Goal: Task Accomplishment & Management: Manage account settings

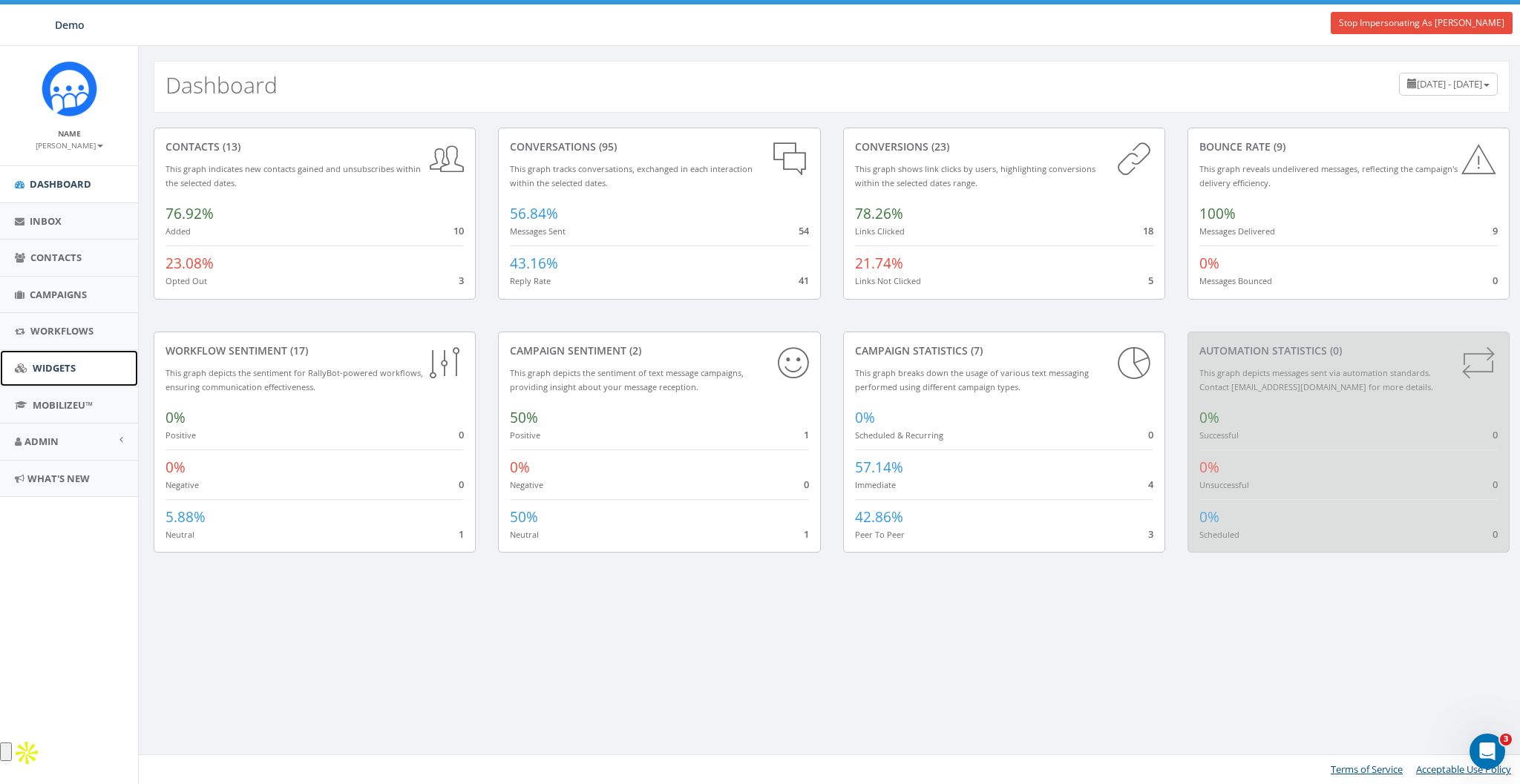
click at [59, 374] on link "Widgets" at bounding box center [69, 368] width 138 height 36
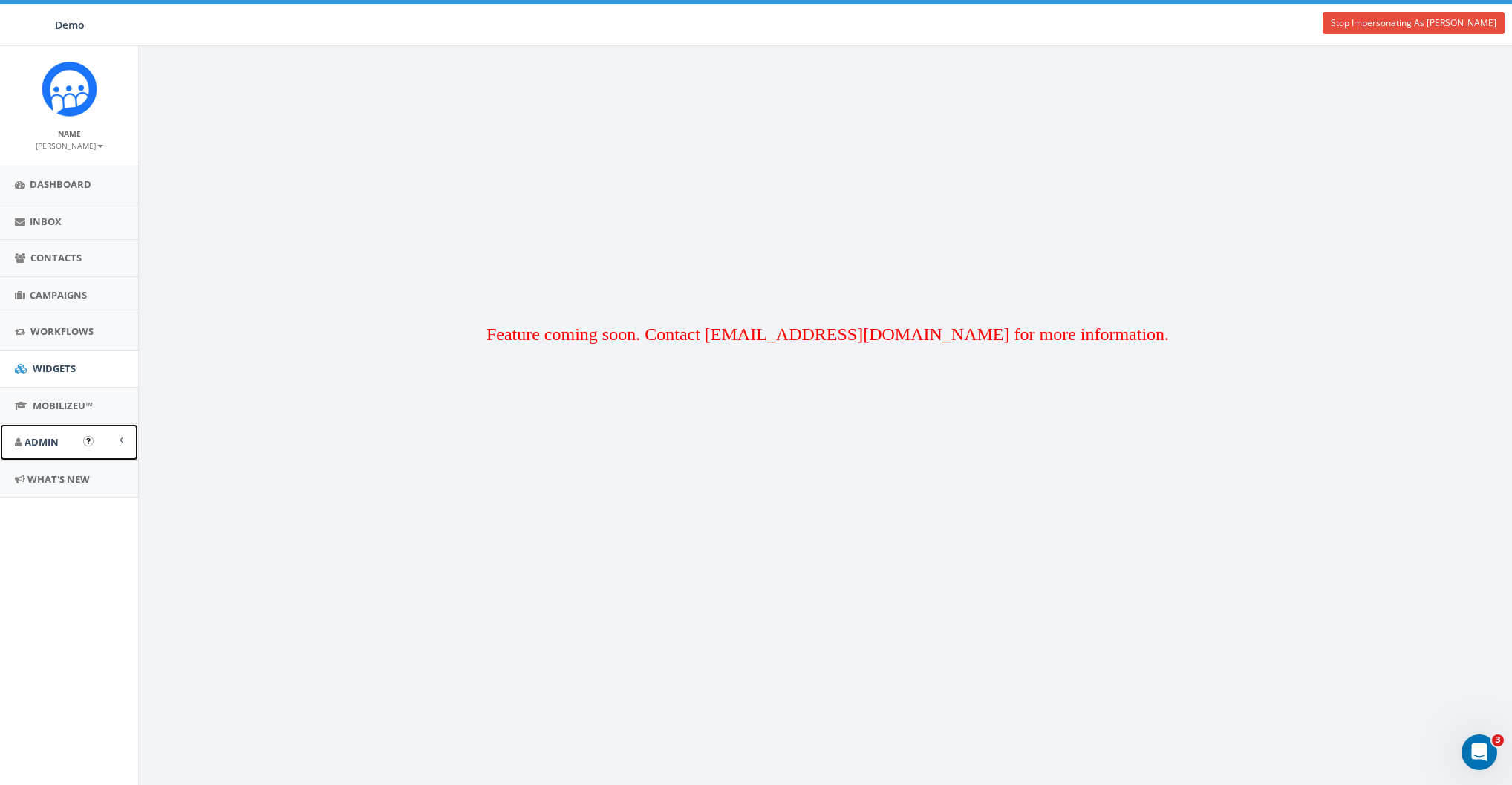
click at [41, 441] on span "Admin" at bounding box center [42, 443] width 34 height 14
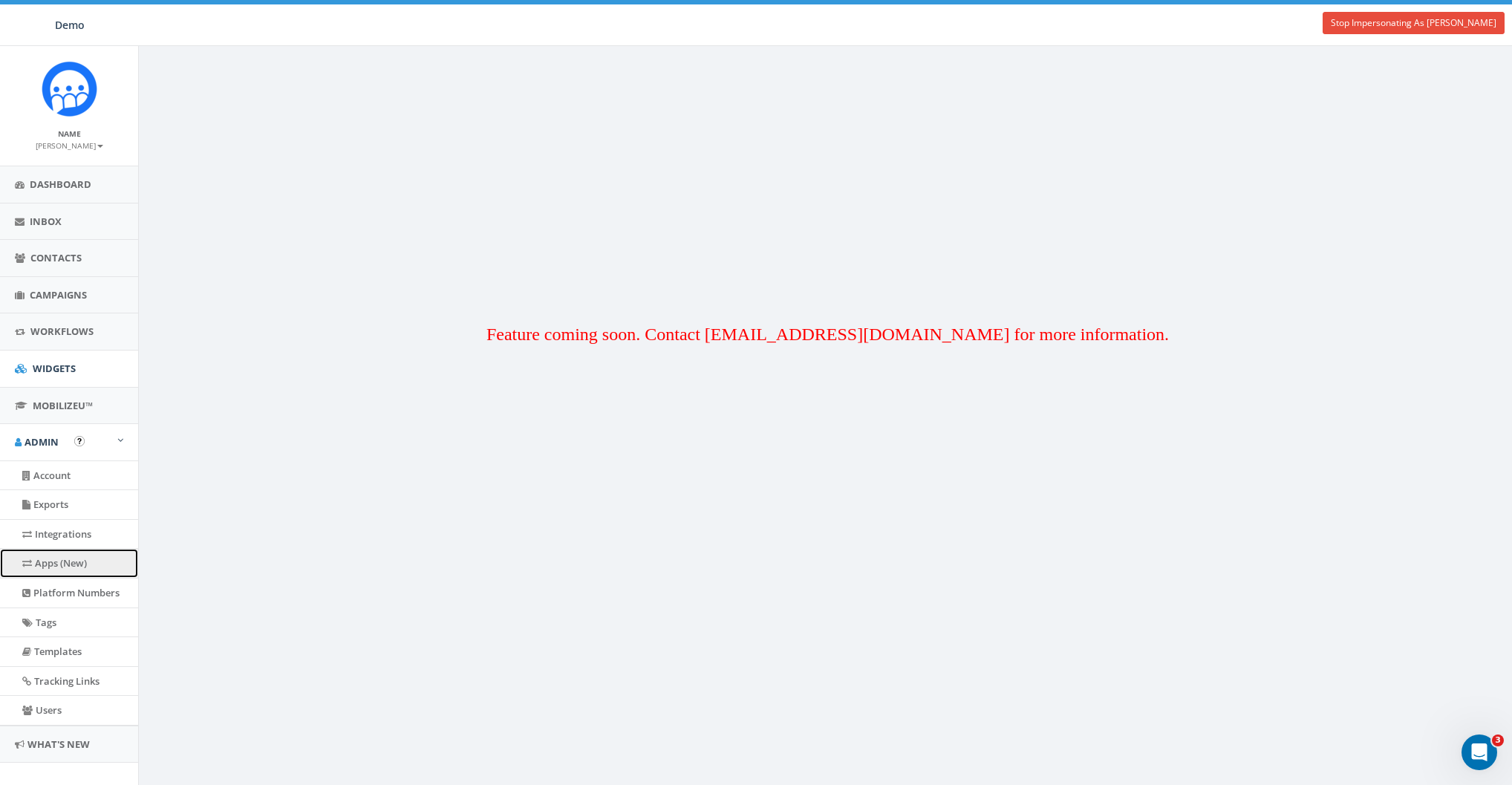
click at [77, 565] on link "Apps (New)" at bounding box center [69, 564] width 138 height 29
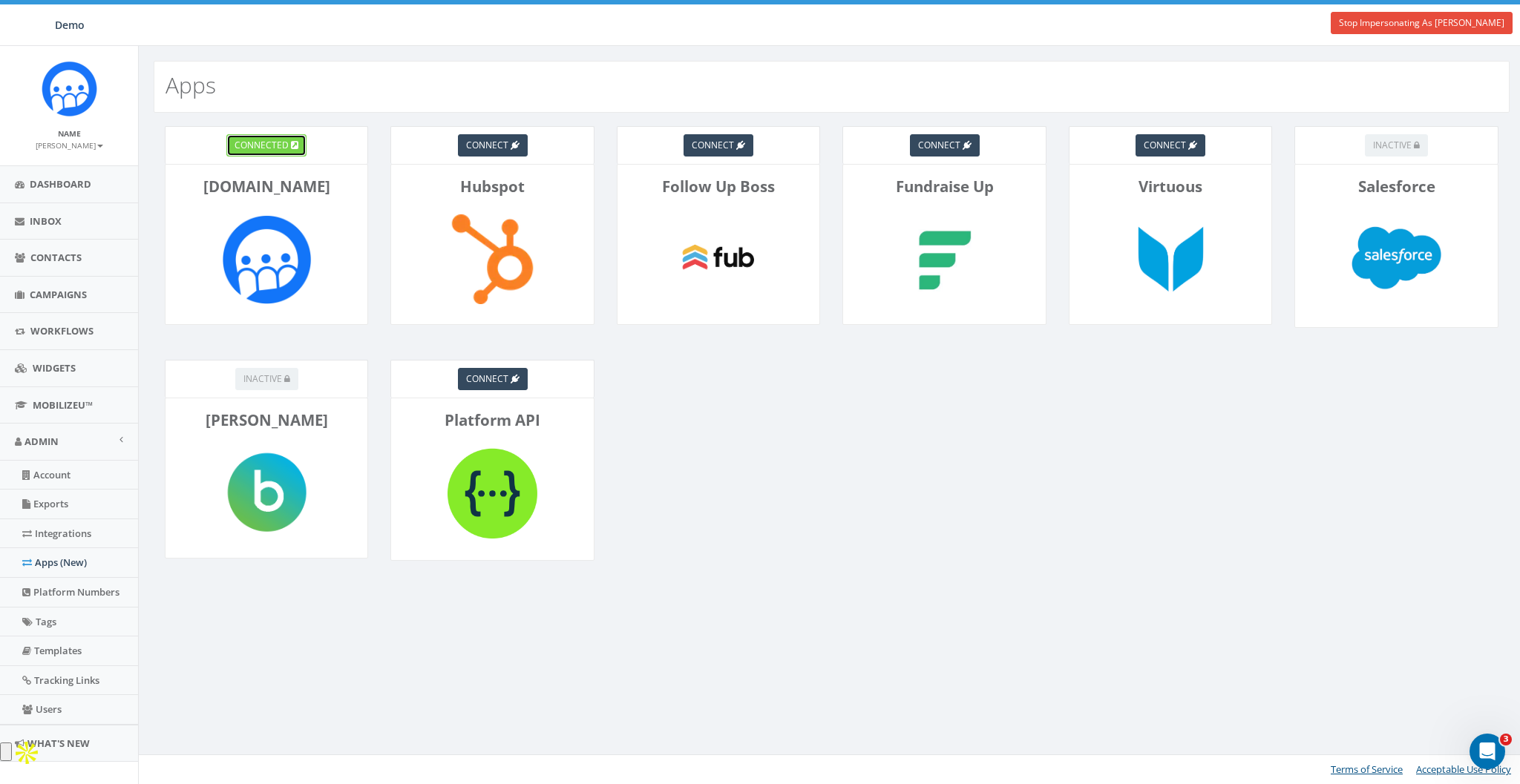
click at [264, 145] on span "connected" at bounding box center [261, 145] width 54 height 13
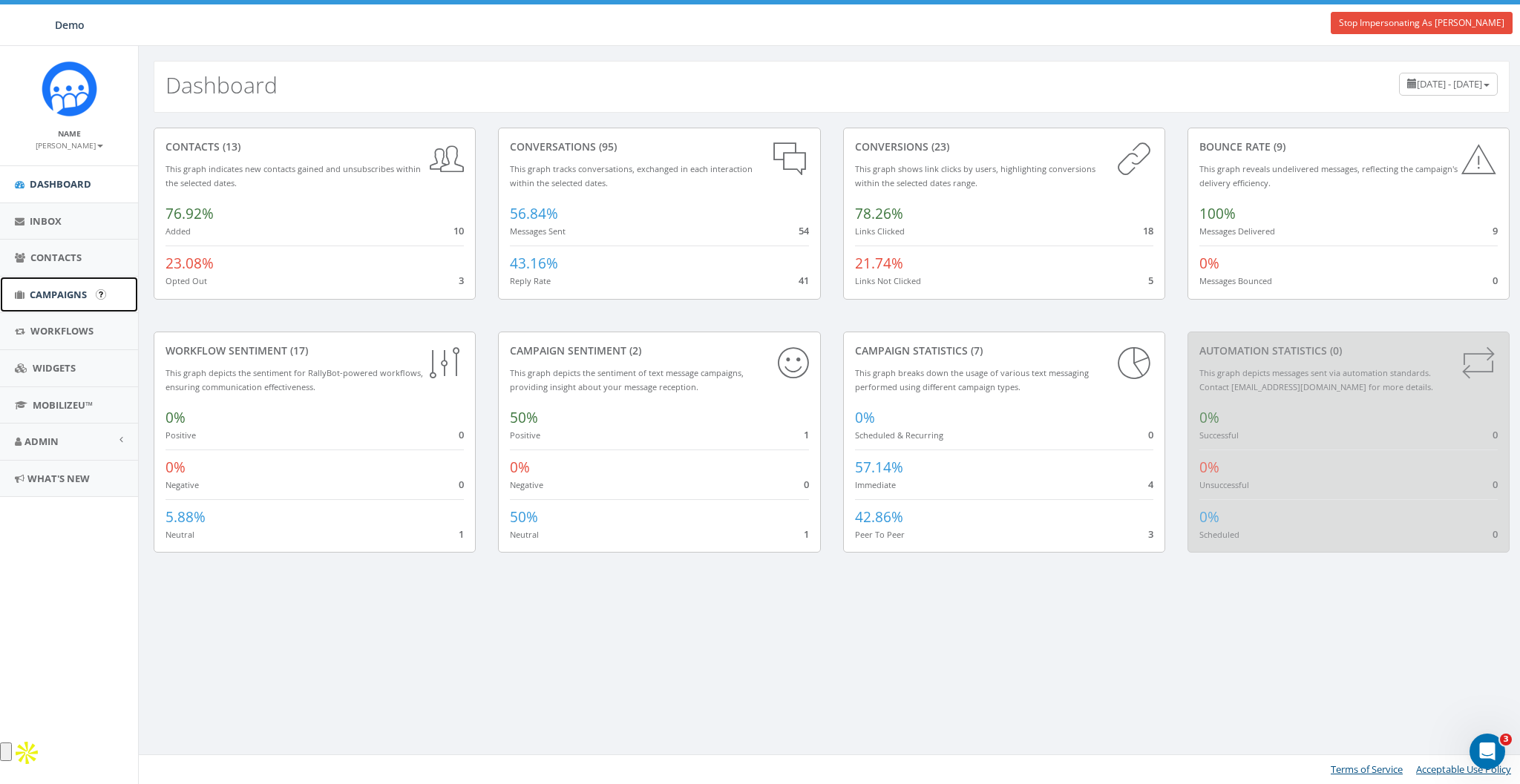
click at [51, 291] on span "Campaigns" at bounding box center [58, 295] width 57 height 14
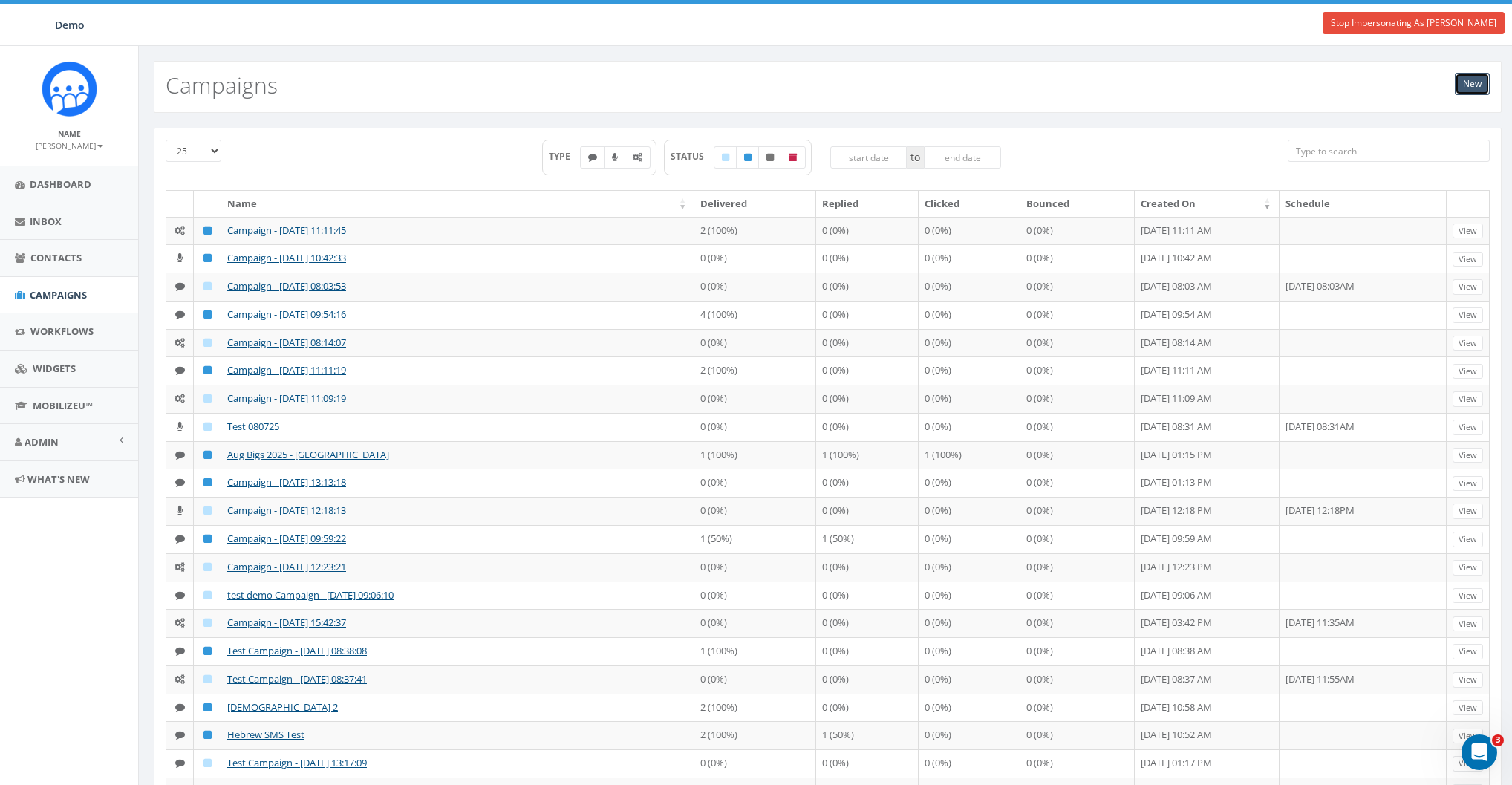
click at [1464, 81] on link "New" at bounding box center [1473, 84] width 35 height 22
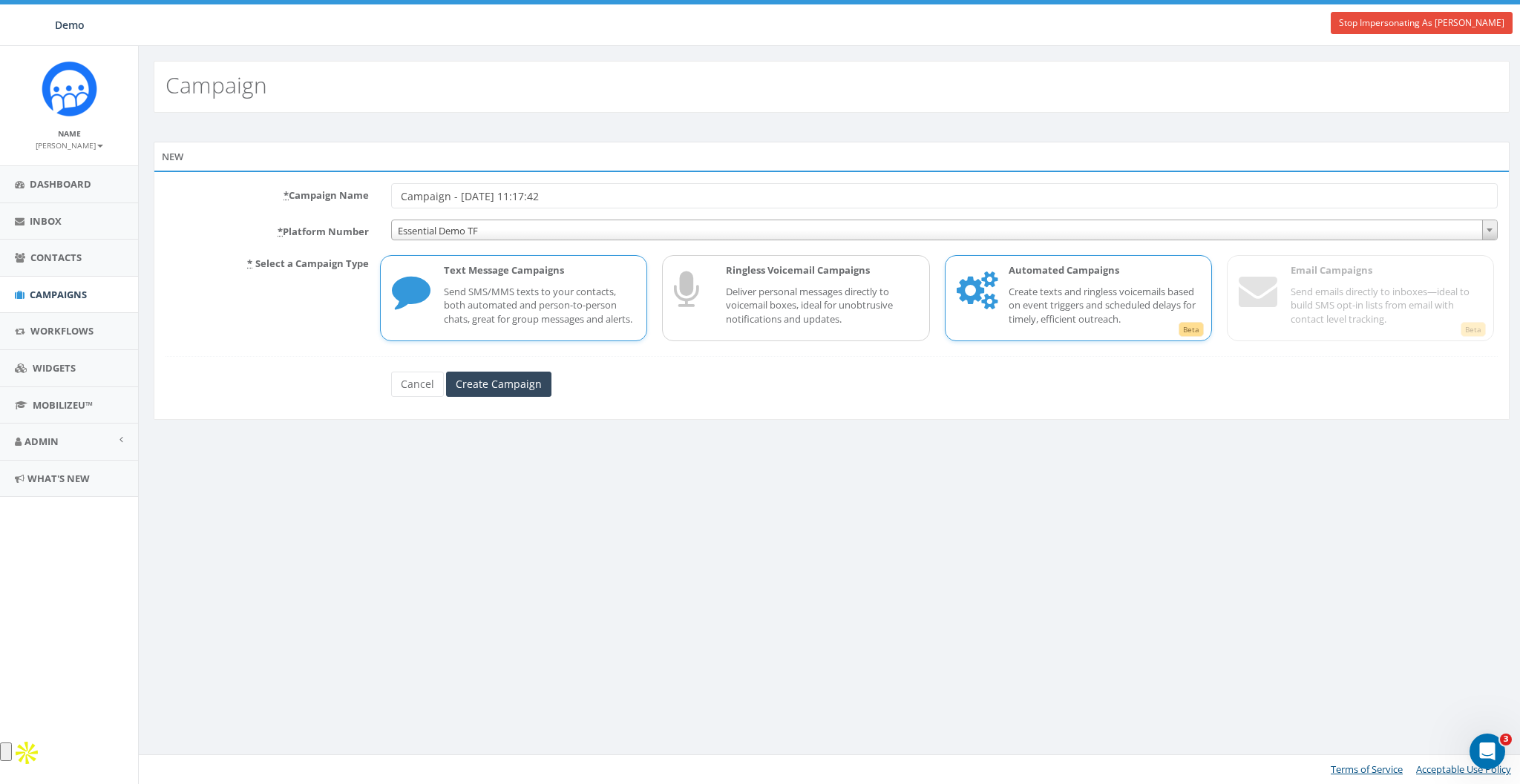
click at [1047, 291] on p "Create texts and ringless voicemails based on event triggers and scheduled dela…" at bounding box center [1104, 306] width 191 height 42
click at [434, 392] on link "Cancel" at bounding box center [416, 384] width 52 height 25
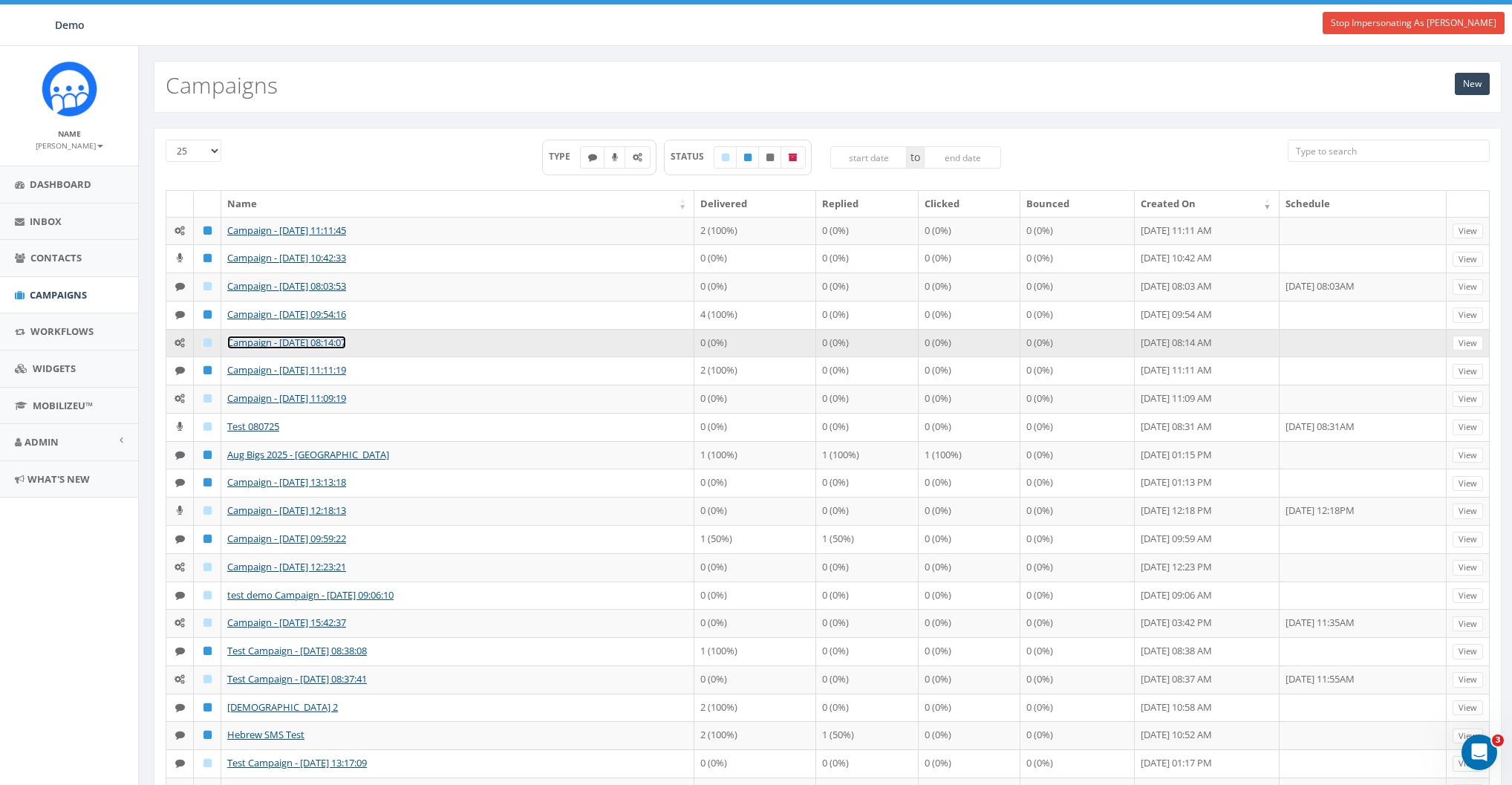
click at [274, 349] on link "Campaign - [DATE] 08:14:07" at bounding box center [286, 342] width 119 height 14
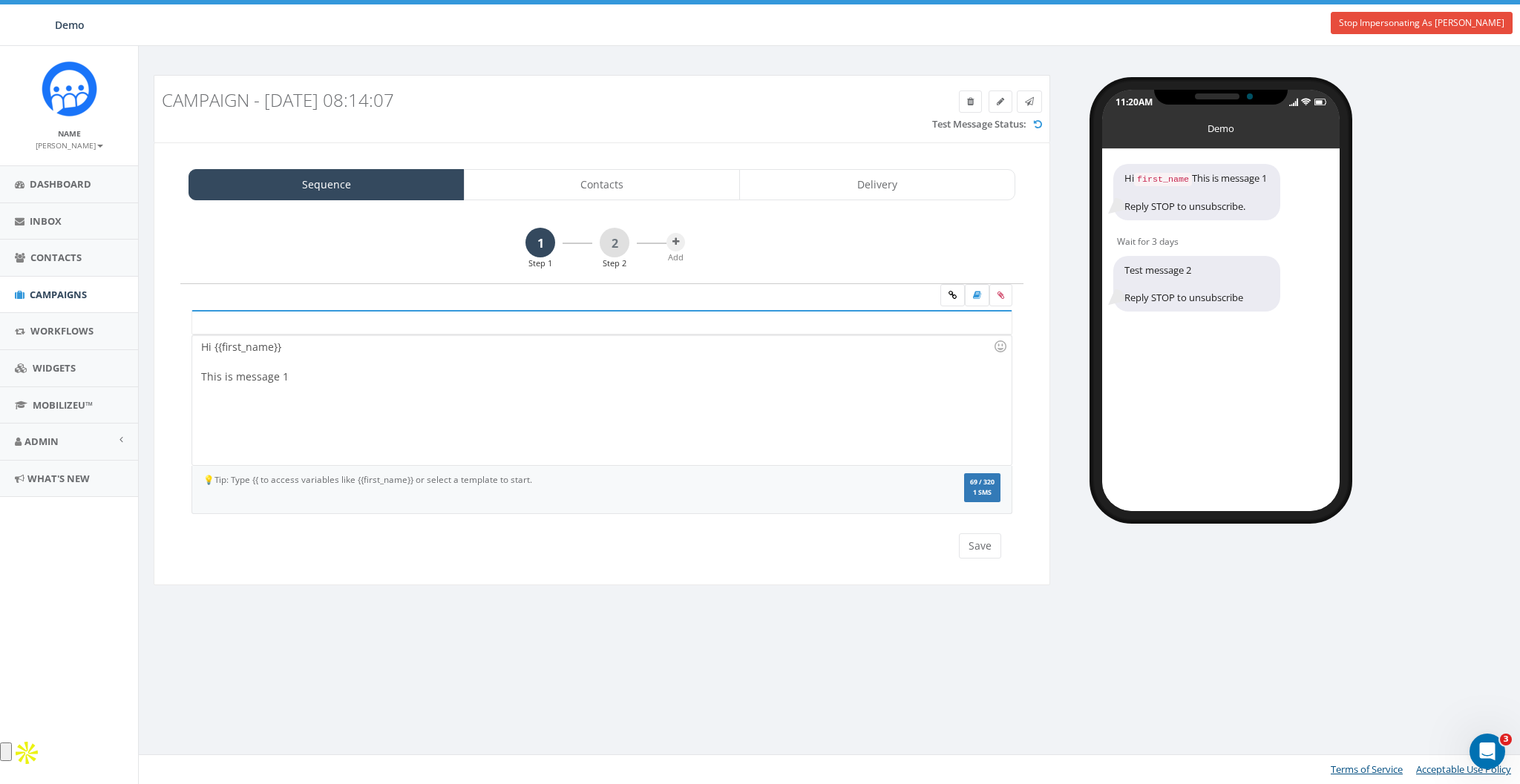
click at [562, 349] on div "Hi {{first_name}} This is message 1" at bounding box center [601, 400] width 818 height 130
click at [621, 247] on link "2" at bounding box center [614, 242] width 30 height 30
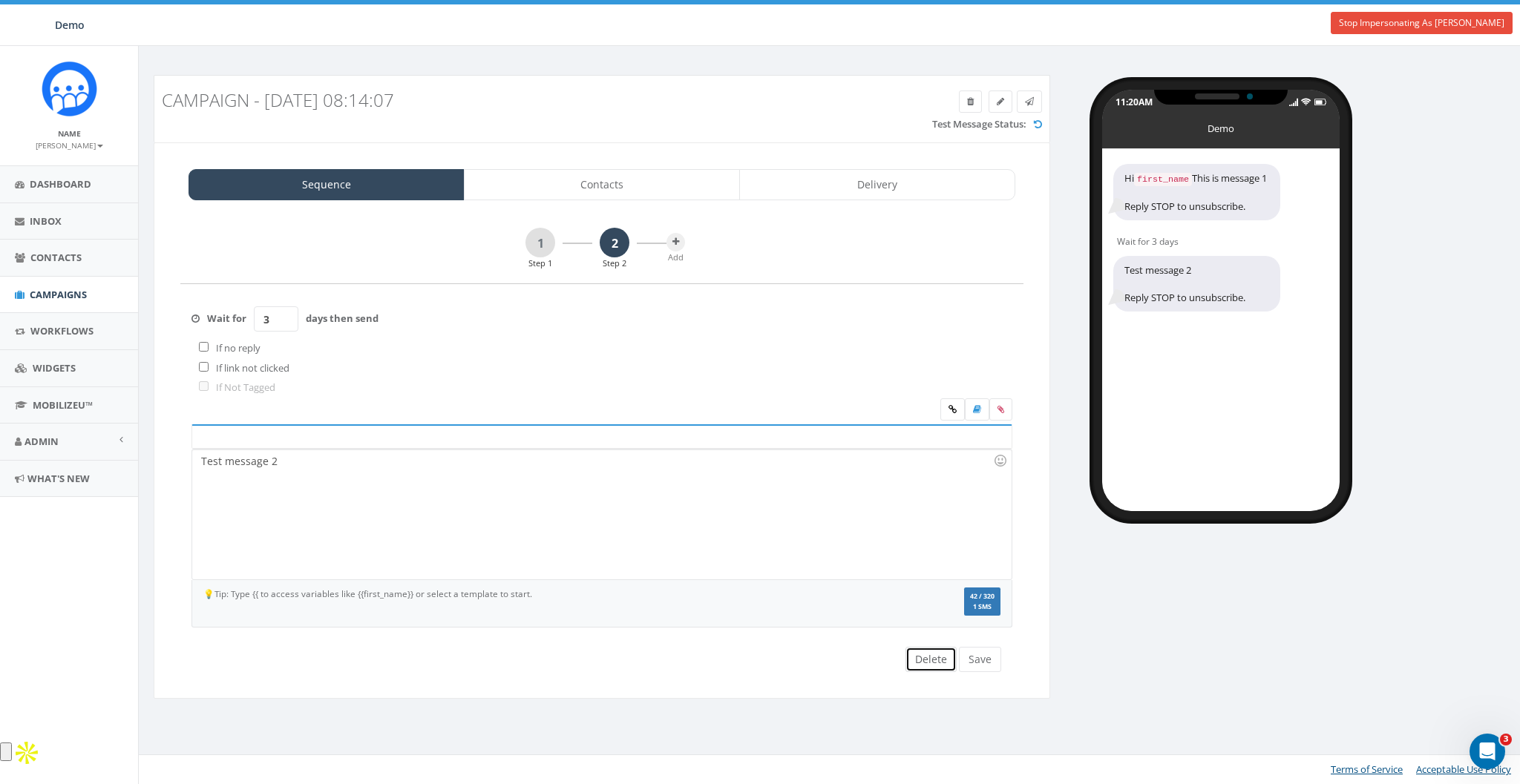
click at [936, 651] on button "Delete" at bounding box center [931, 659] width 51 height 25
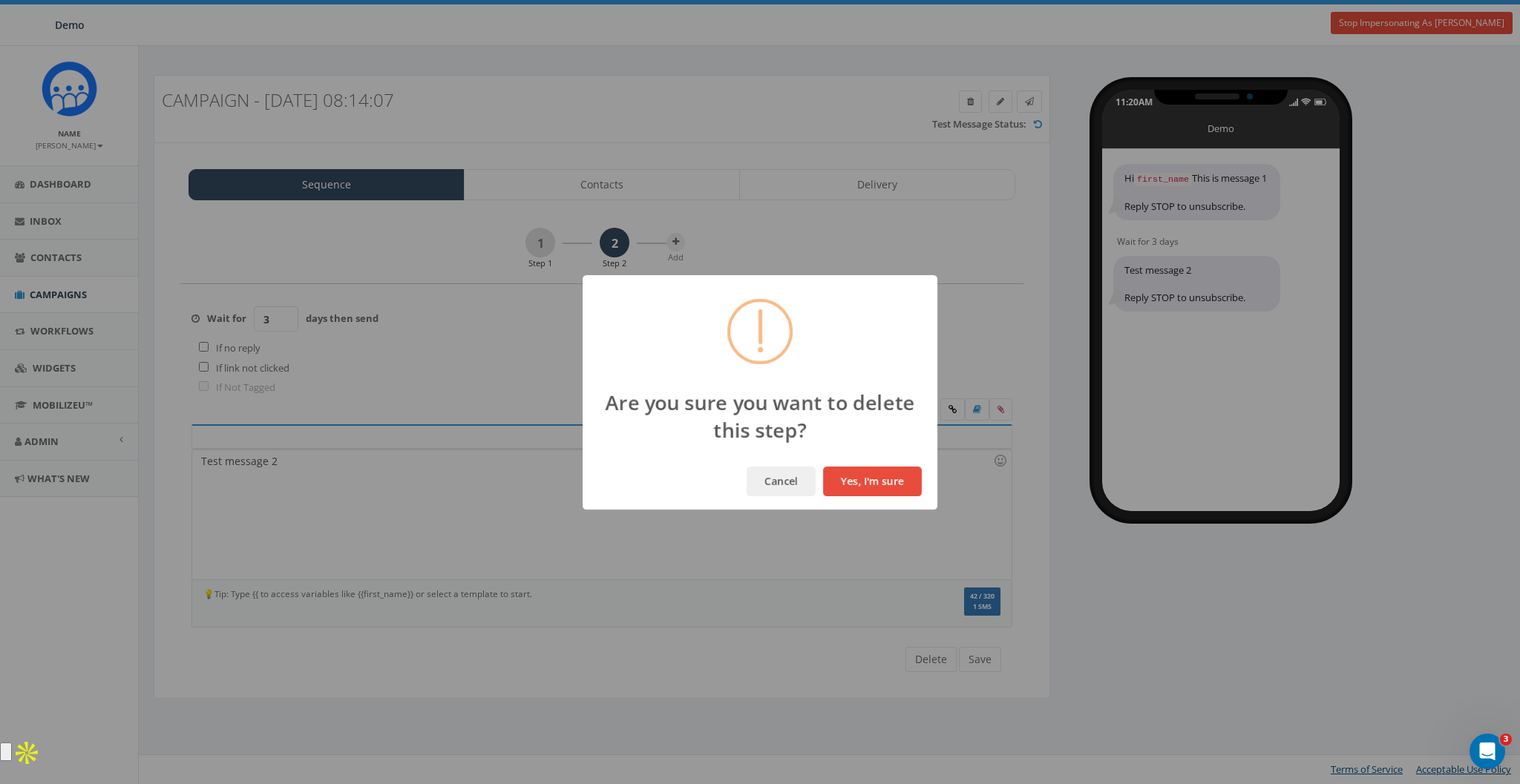
click at [861, 482] on button "Yes, I'm sure" at bounding box center [872, 482] width 99 height 30
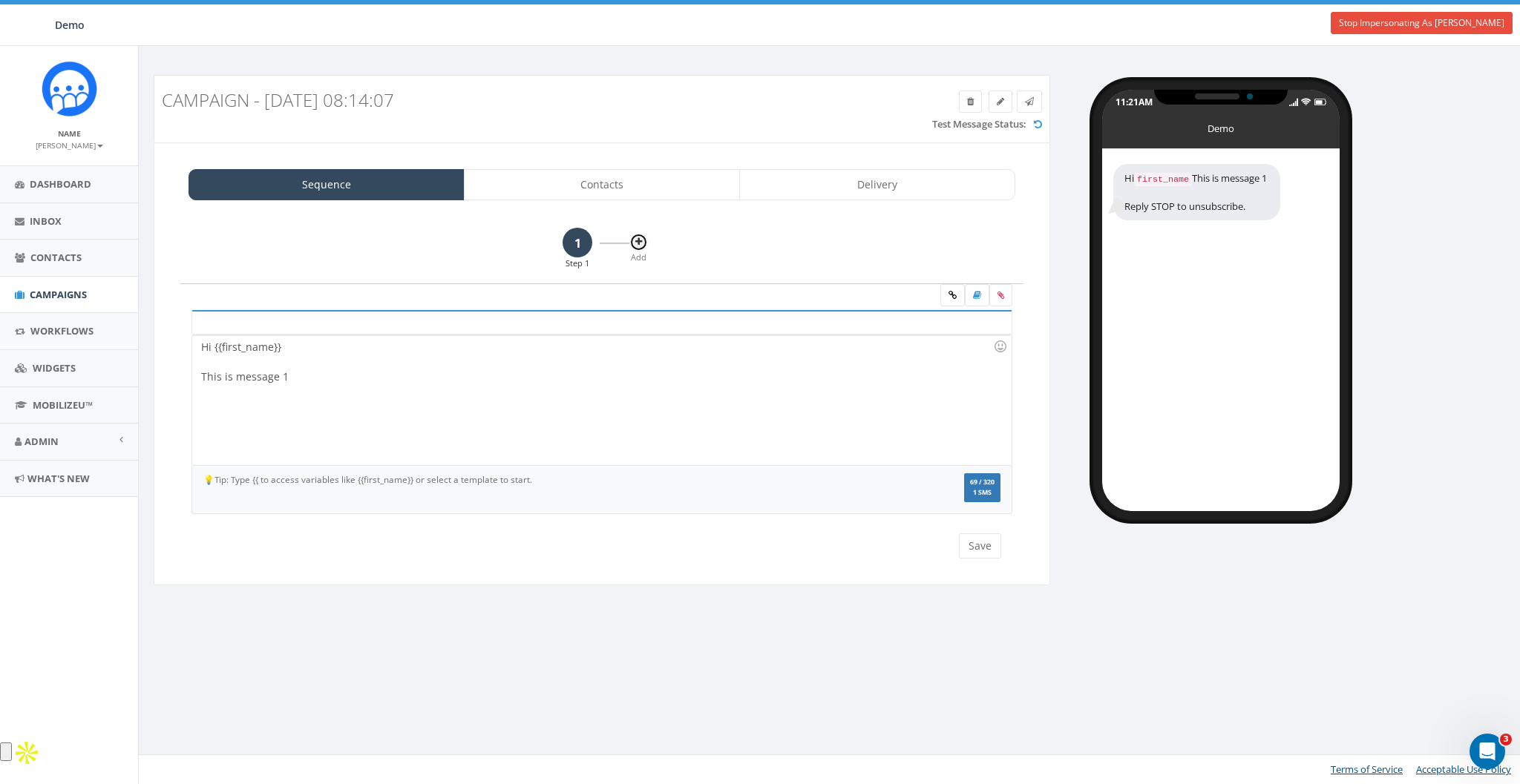
click at [635, 241] on icon at bounding box center [638, 242] width 7 height 9
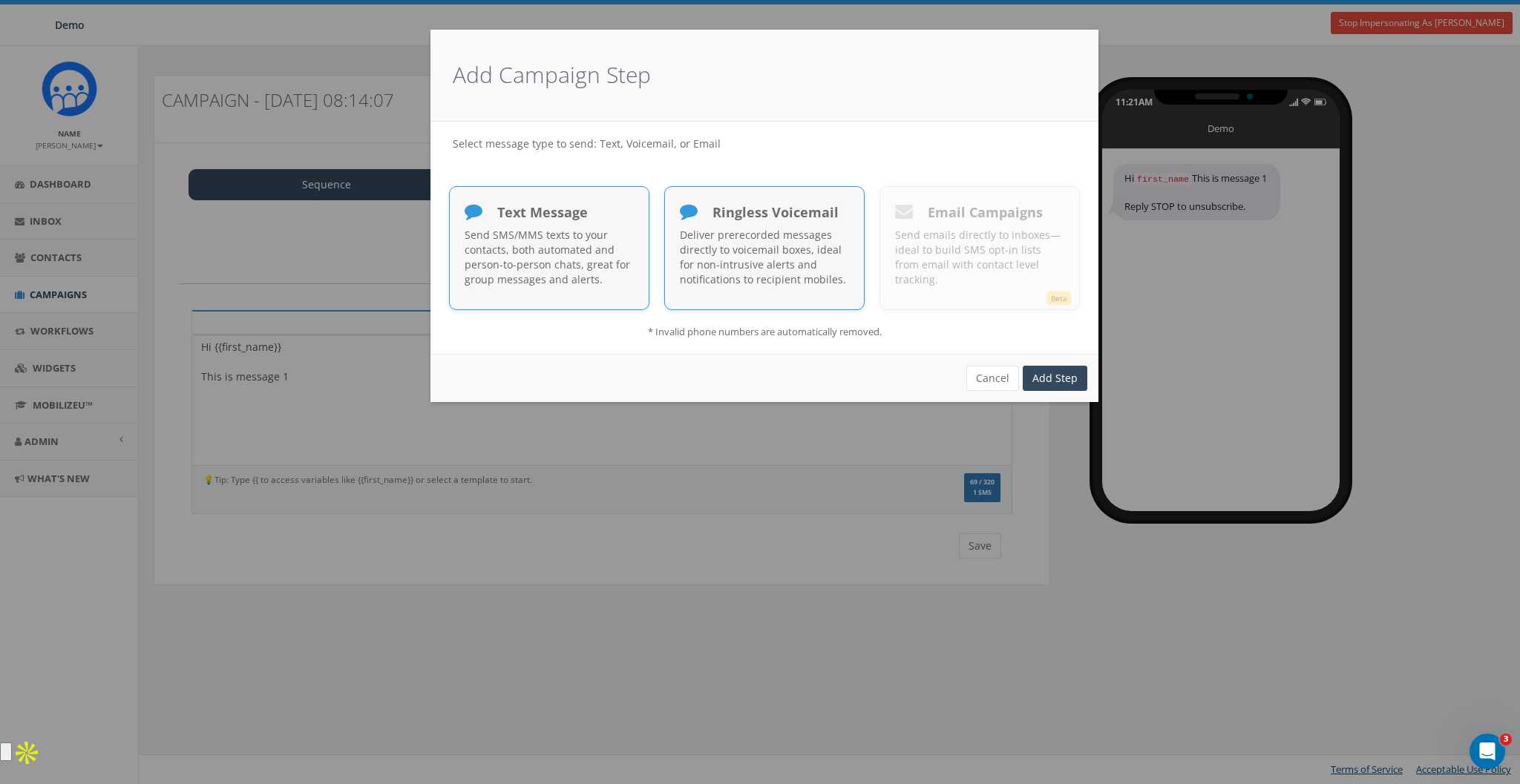
click at [755, 234] on p "Deliver prerecorded messages directly to voicemail boxes, ideal for non-intrusi…" at bounding box center [763, 257] width 169 height 59
click at [1056, 368] on link "Add Step" at bounding box center [1055, 378] width 64 height 25
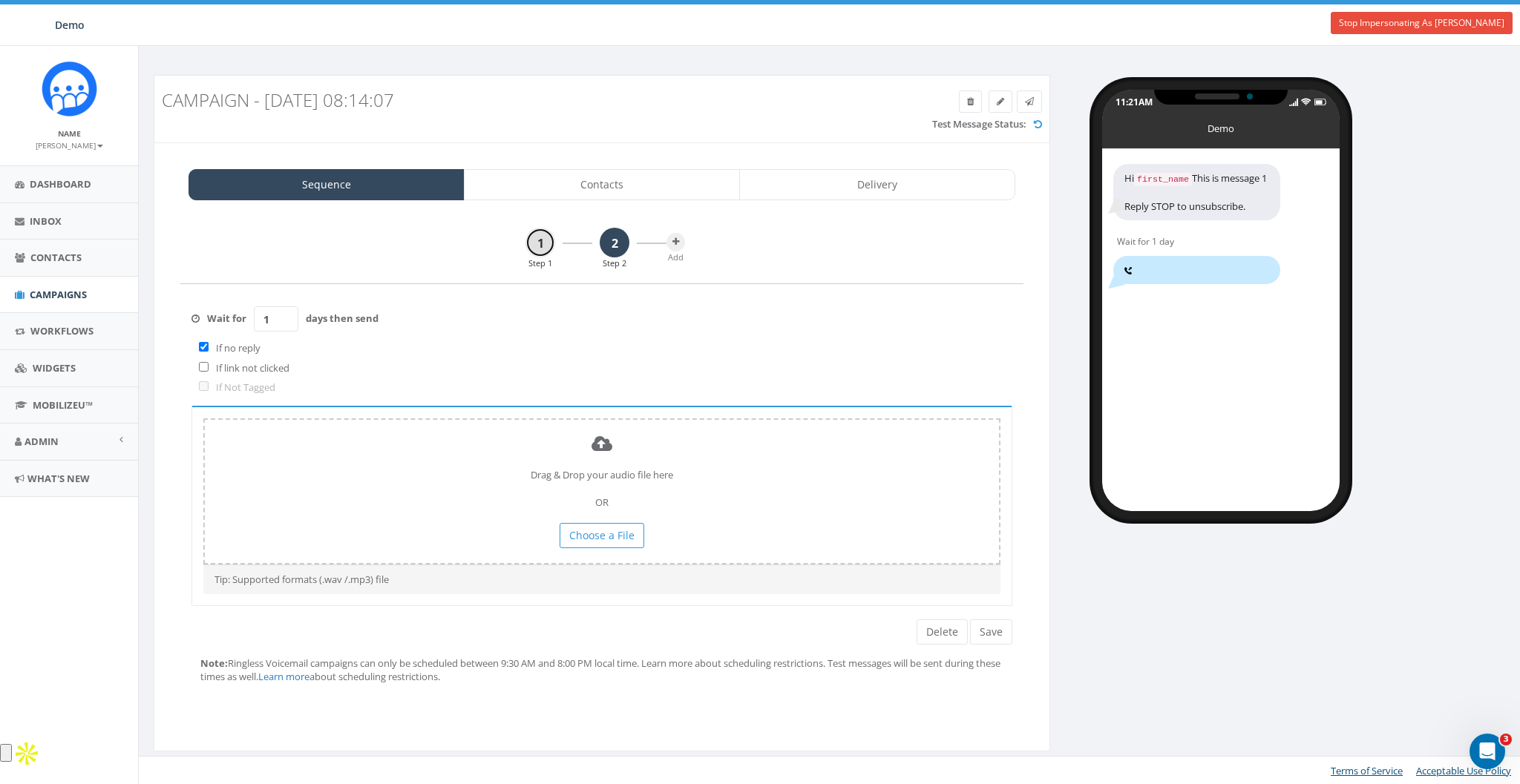
click at [546, 243] on link "1" at bounding box center [540, 242] width 30 height 30
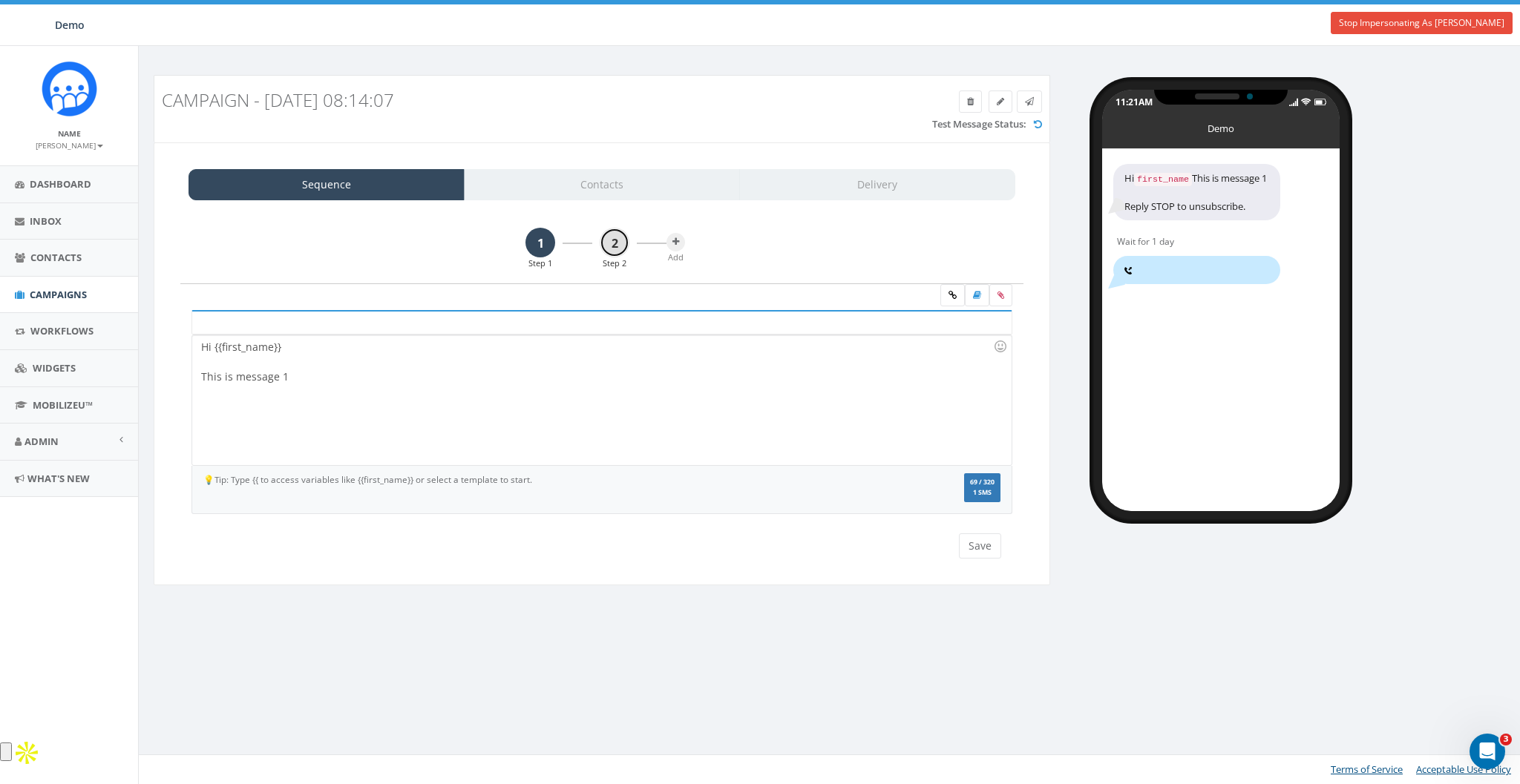
click at [623, 244] on link "2" at bounding box center [614, 242] width 30 height 30
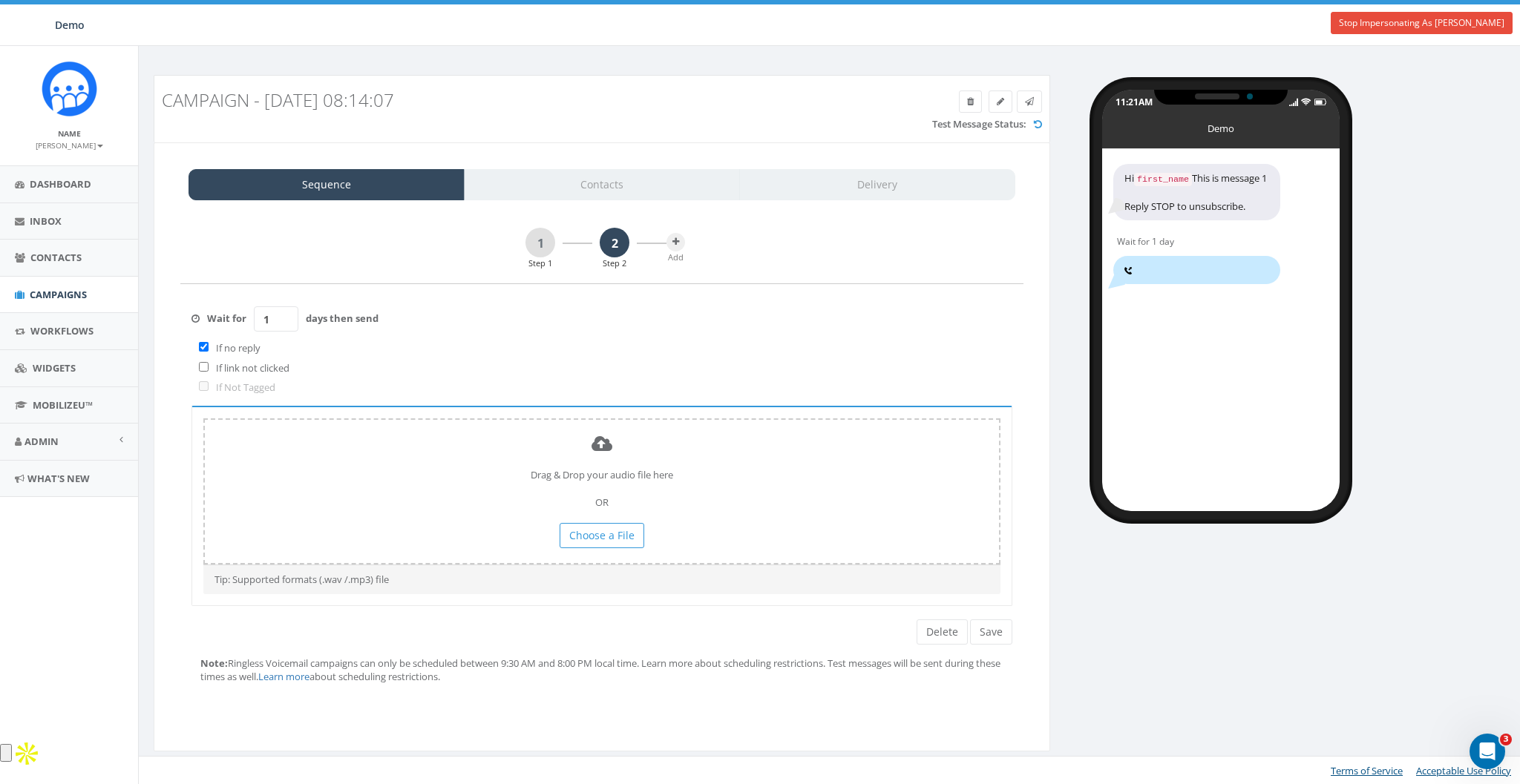
drag, startPoint x: 227, startPoint y: 350, endPoint x: 346, endPoint y: 352, distance: 119.0
click at [228, 350] on label "If no reply" at bounding box center [234, 348] width 52 height 14
click at [194, 349] on div "If no reply" at bounding box center [601, 349] width 821 height 20
click at [200, 345] on input "checkbox" at bounding box center [203, 346] width 9 height 9
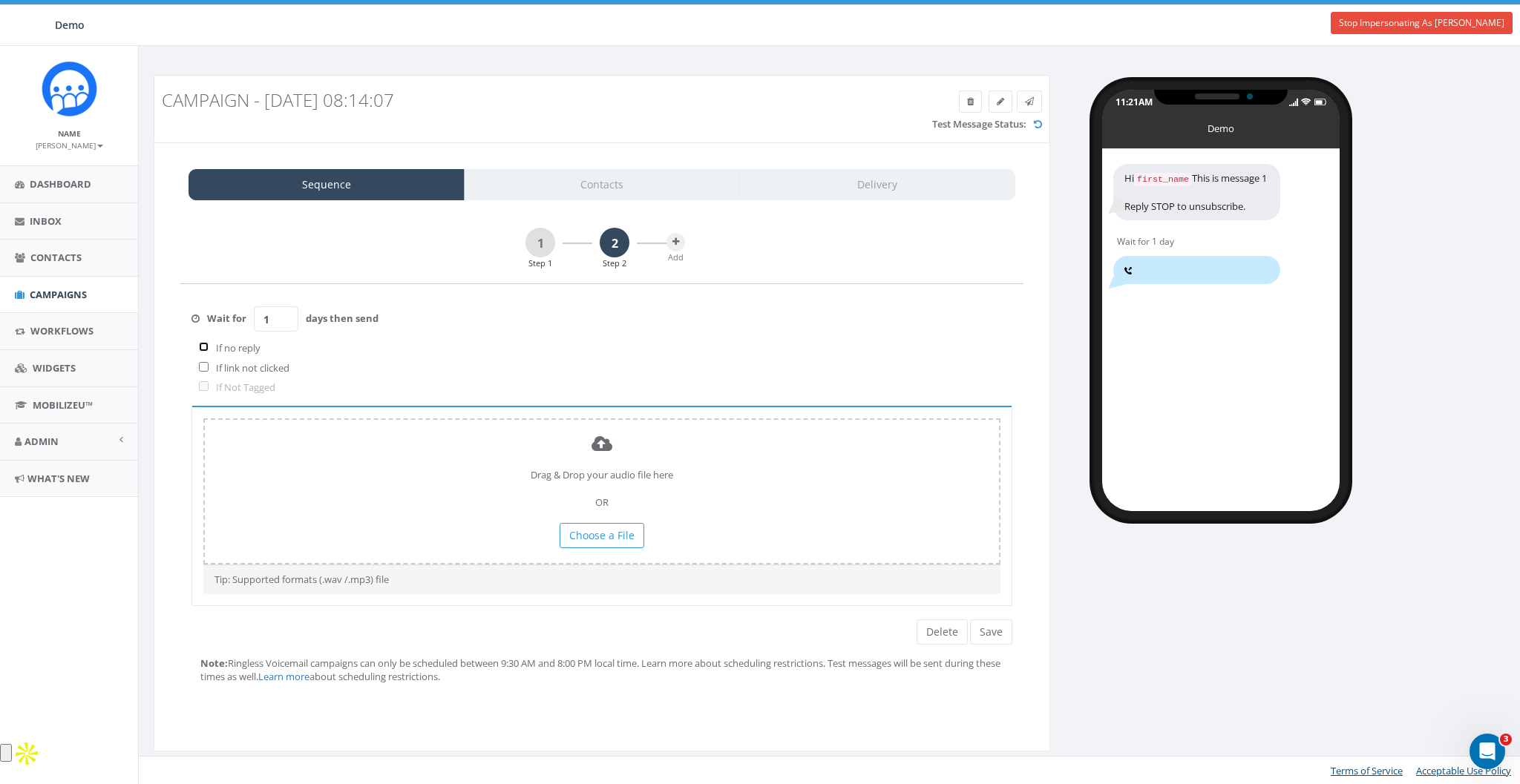
checkbox input "true"
click at [546, 237] on link "1" at bounding box center [540, 242] width 30 height 30
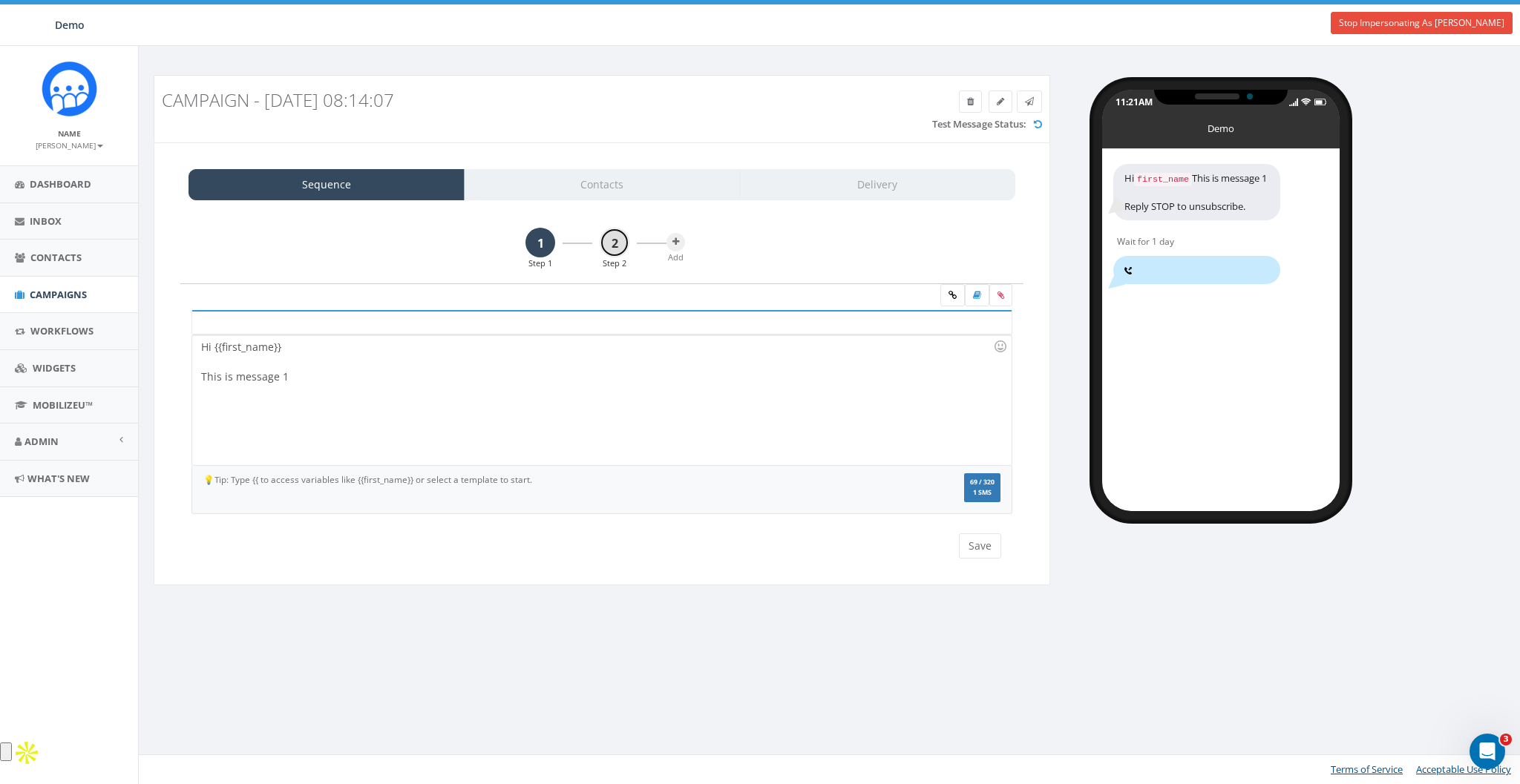
click at [613, 238] on link "2" at bounding box center [614, 242] width 30 height 30
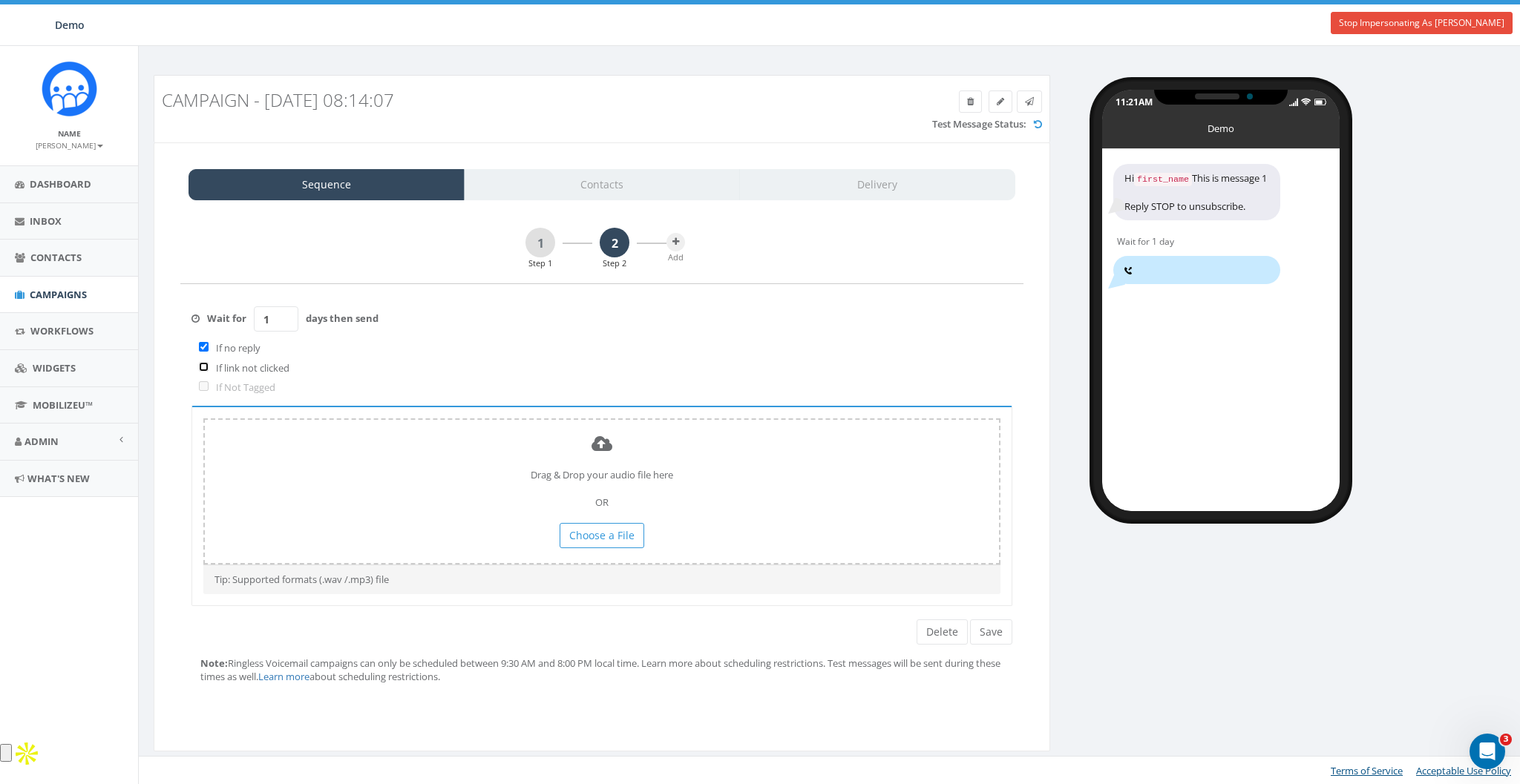
click at [201, 363] on input "checkbox" at bounding box center [203, 367] width 9 height 9
click at [202, 368] on input "checkbox" at bounding box center [203, 367] width 9 height 9
checkbox input "true"
click at [673, 243] on icon at bounding box center [676, 242] width 7 height 9
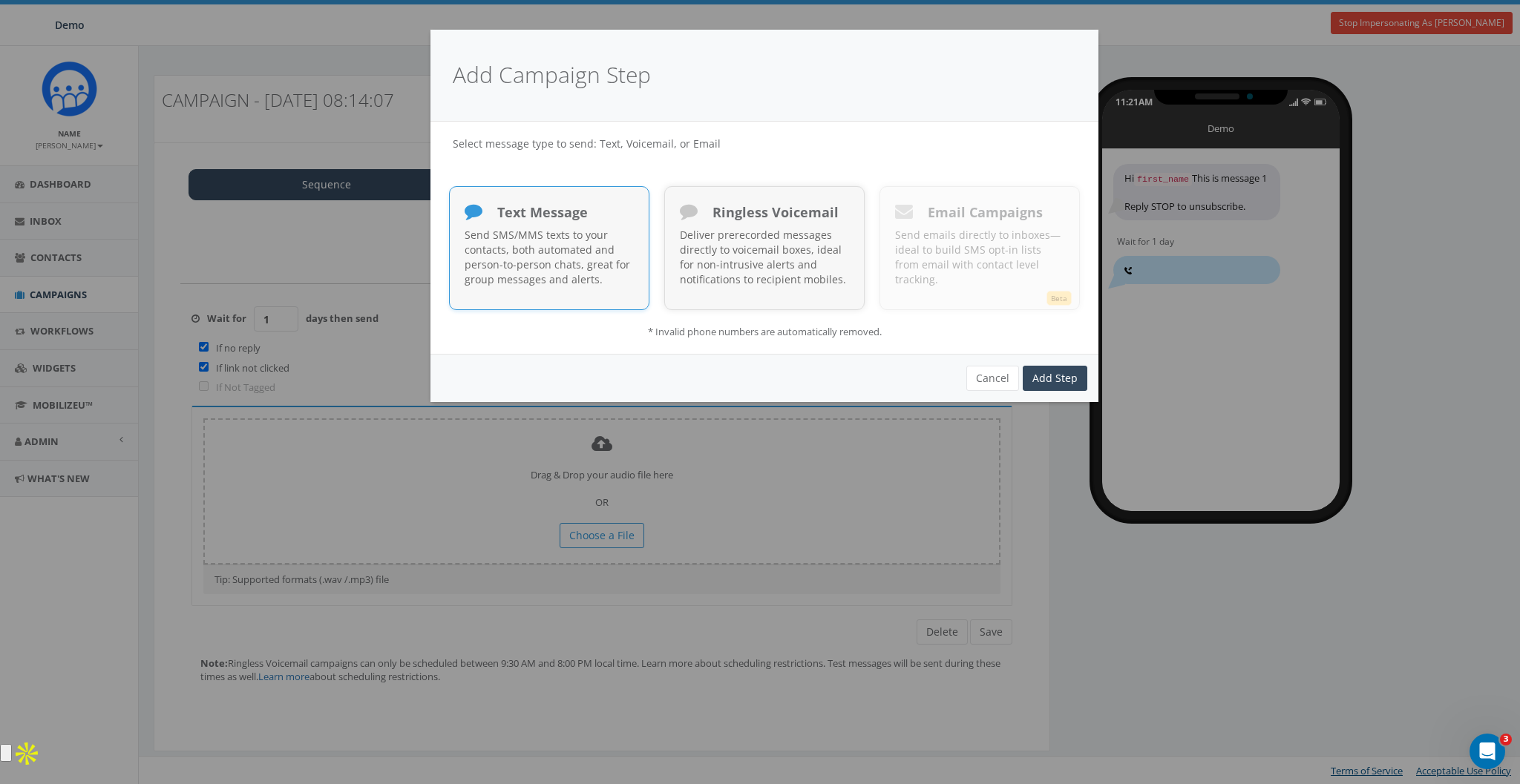
click at [579, 244] on p "Send SMS/MMS texts to your contacts, both automated and person-to-person chats,…" at bounding box center [548, 257] width 169 height 59
click at [1067, 378] on link "Add Step" at bounding box center [1055, 378] width 64 height 25
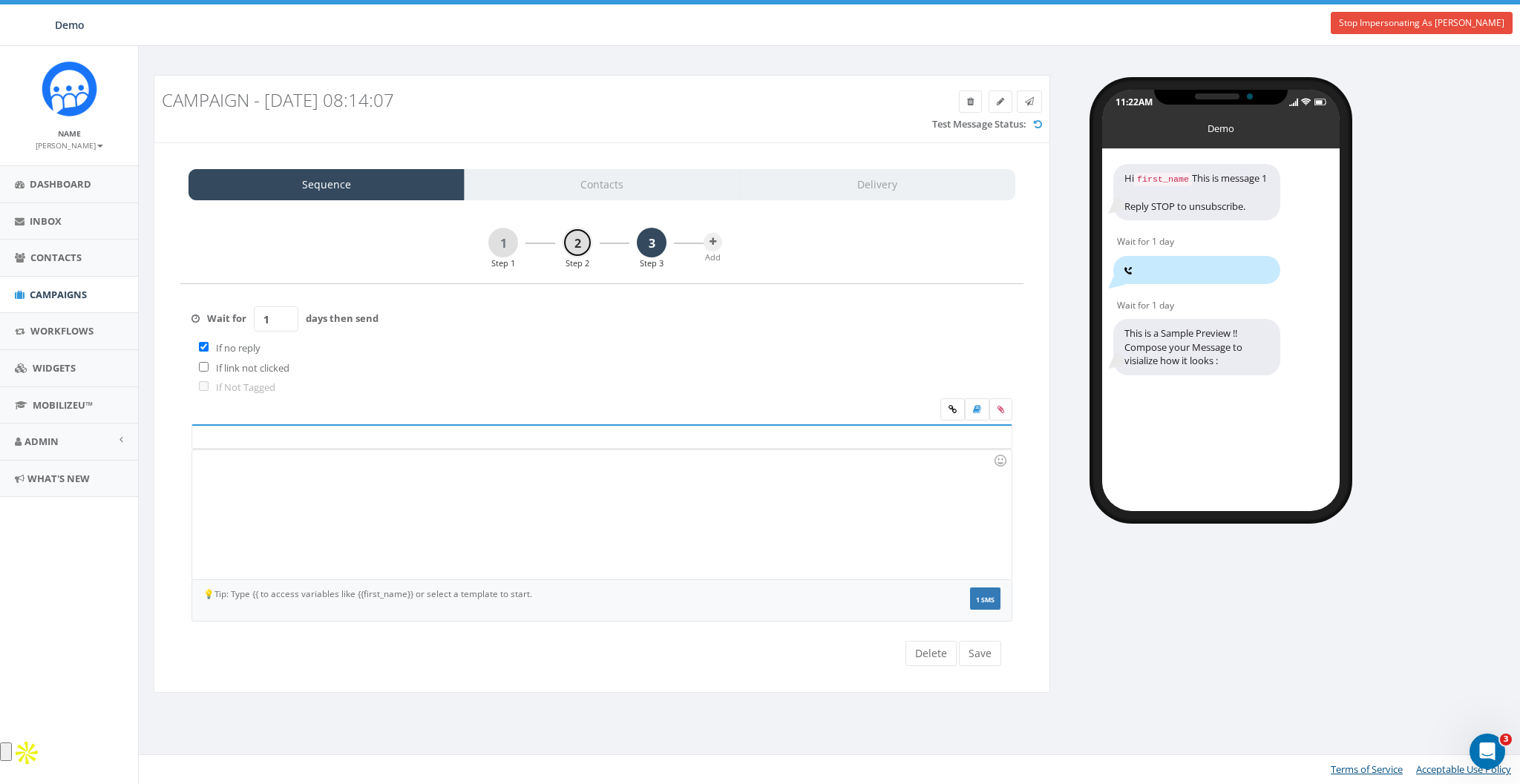
click at [586, 241] on link "2" at bounding box center [577, 242] width 30 height 30
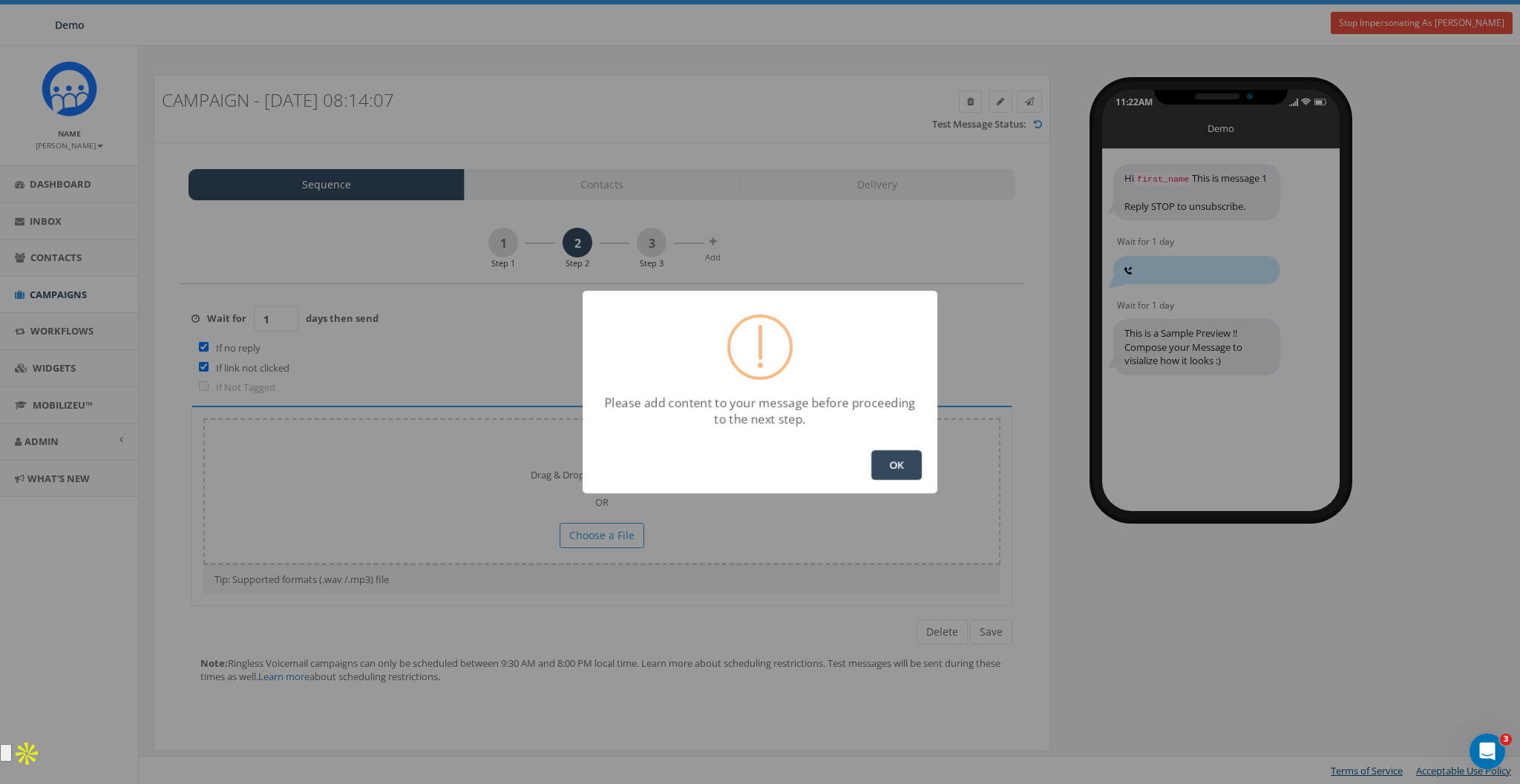
click at [878, 474] on button "OK" at bounding box center [896, 465] width 51 height 30
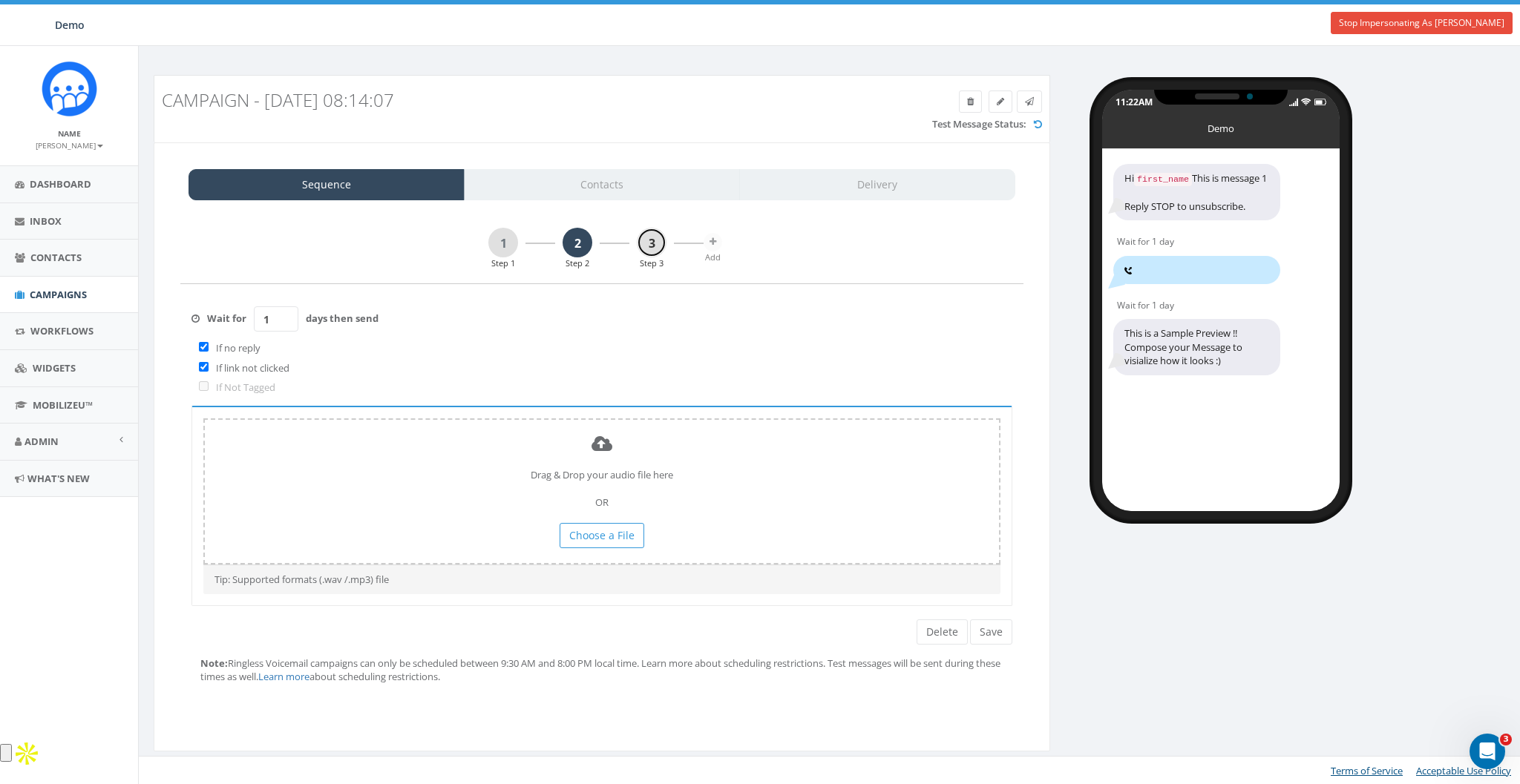
click at [662, 233] on link "3" at bounding box center [651, 242] width 30 height 30
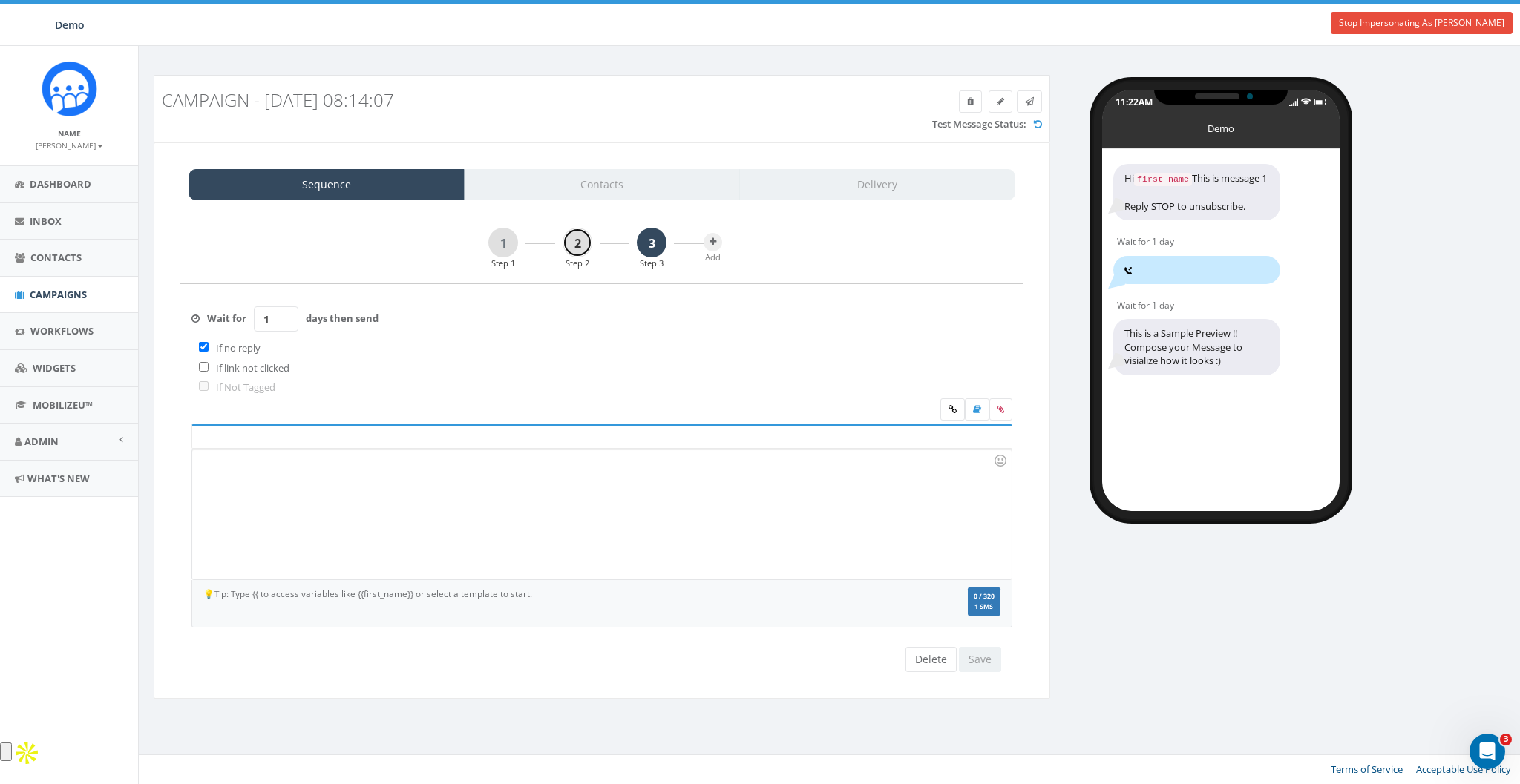
click at [573, 254] on link "2" at bounding box center [577, 242] width 30 height 30
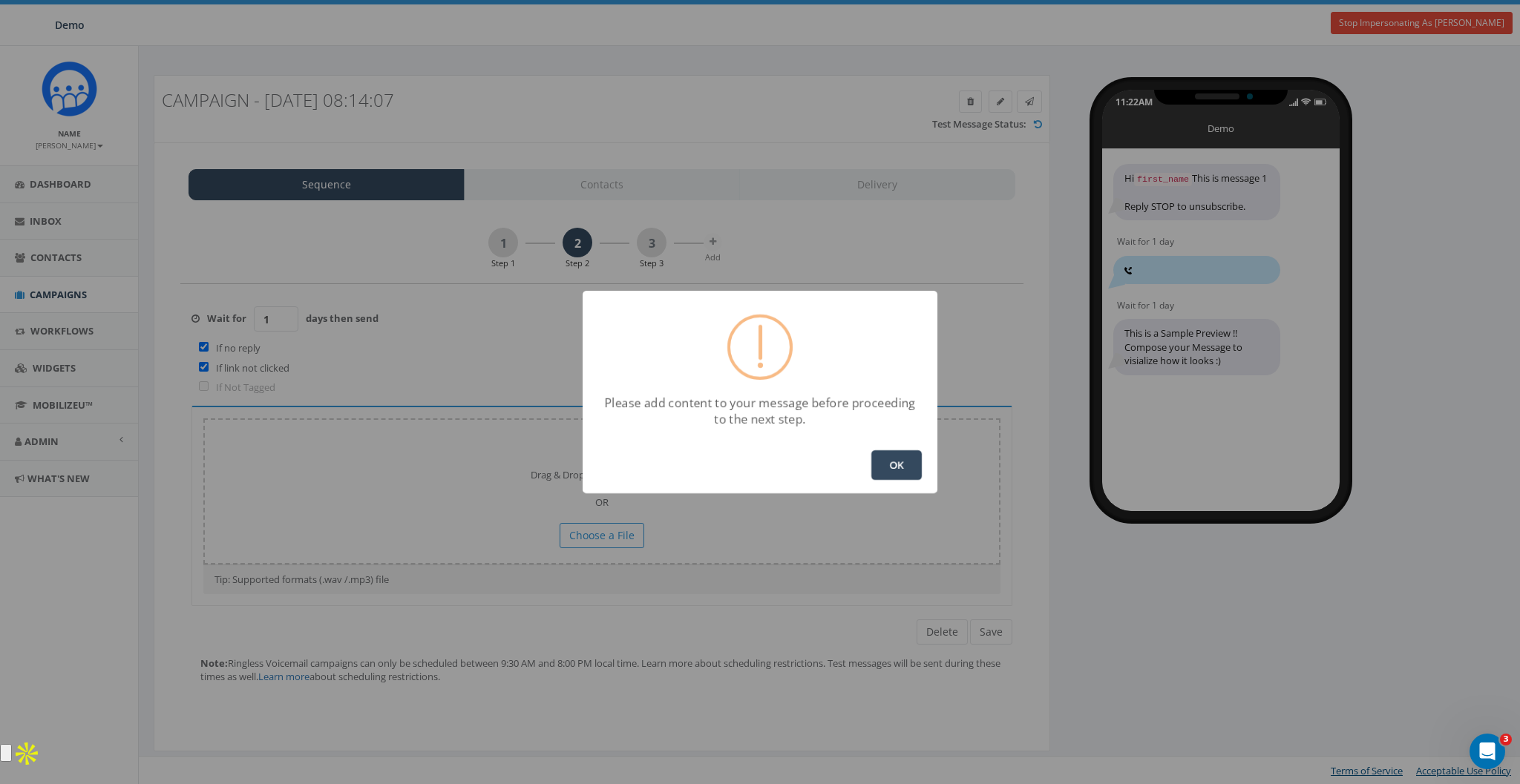
click at [901, 465] on button "OK" at bounding box center [896, 465] width 51 height 30
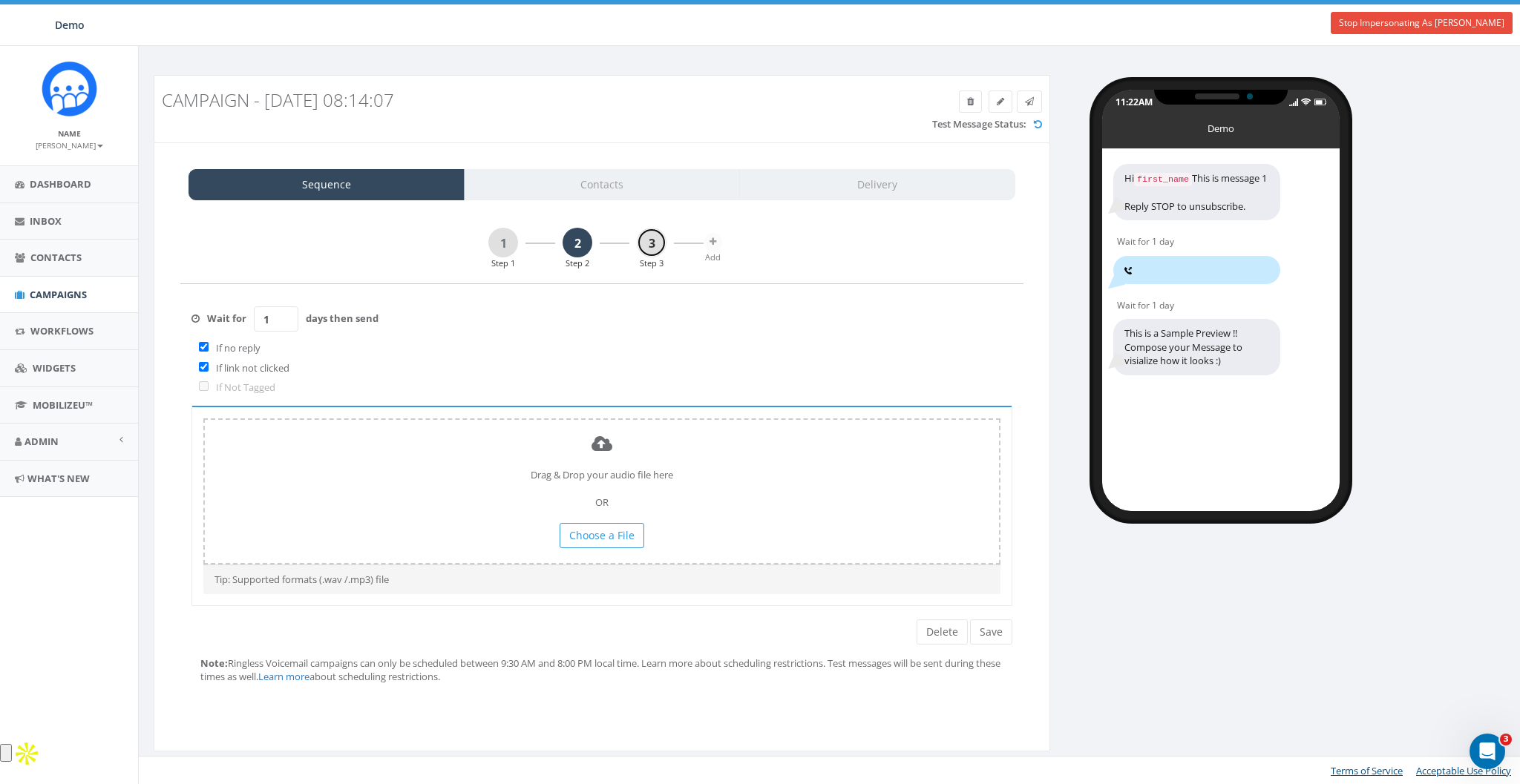
click at [650, 236] on link "3" at bounding box center [651, 242] width 30 height 30
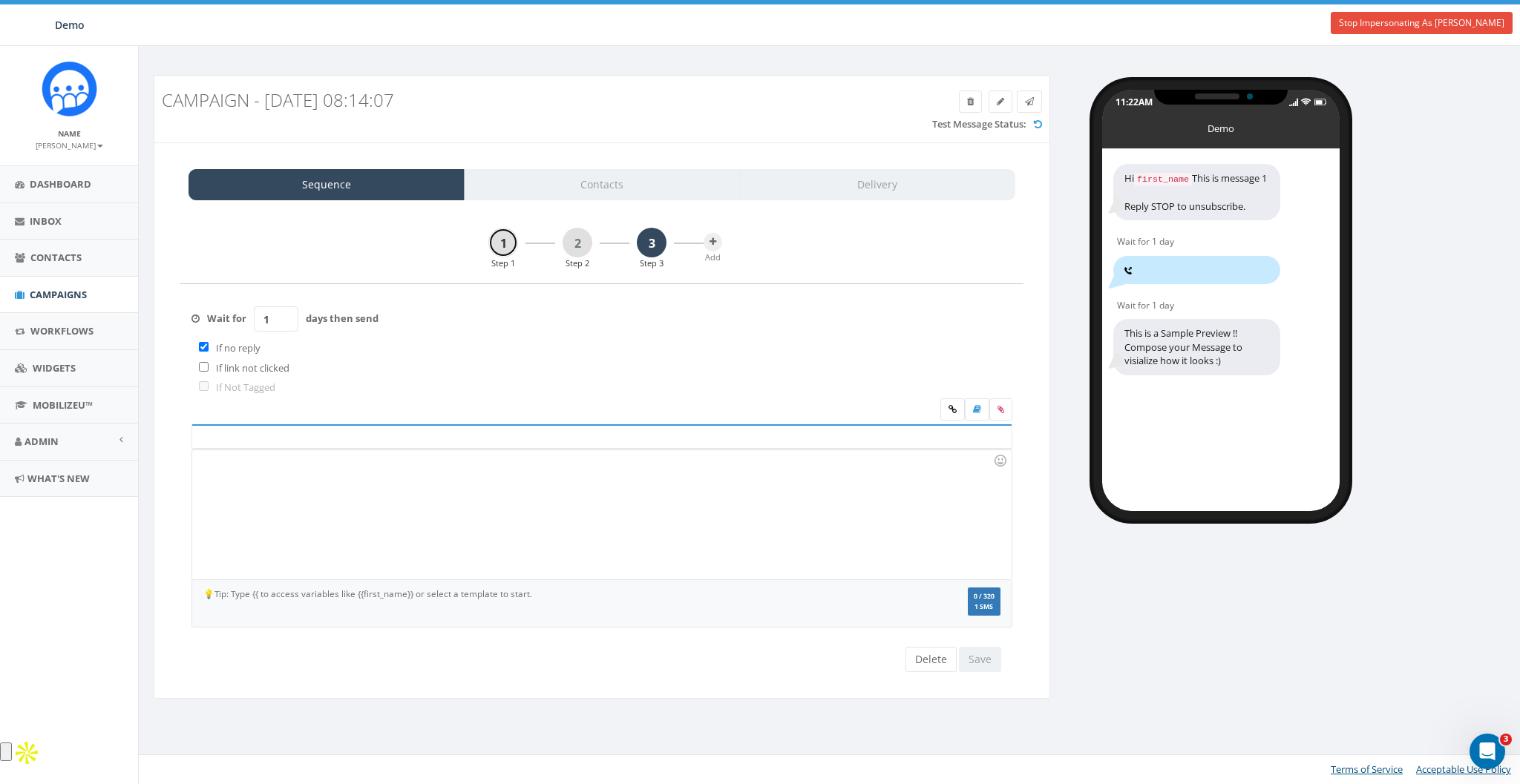
click at [500, 237] on link "1" at bounding box center [503, 242] width 30 height 30
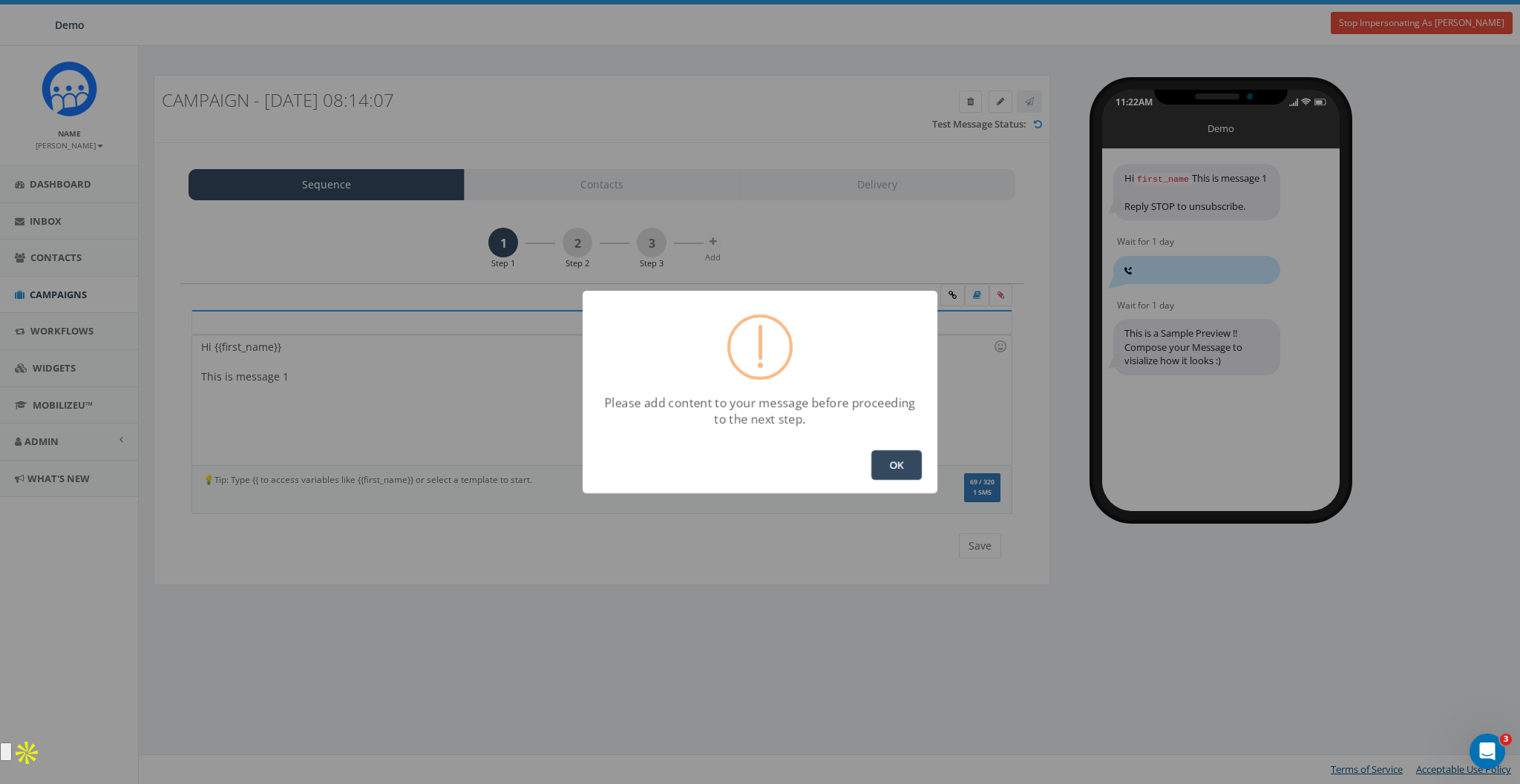
click at [905, 471] on button "OK" at bounding box center [896, 465] width 51 height 30
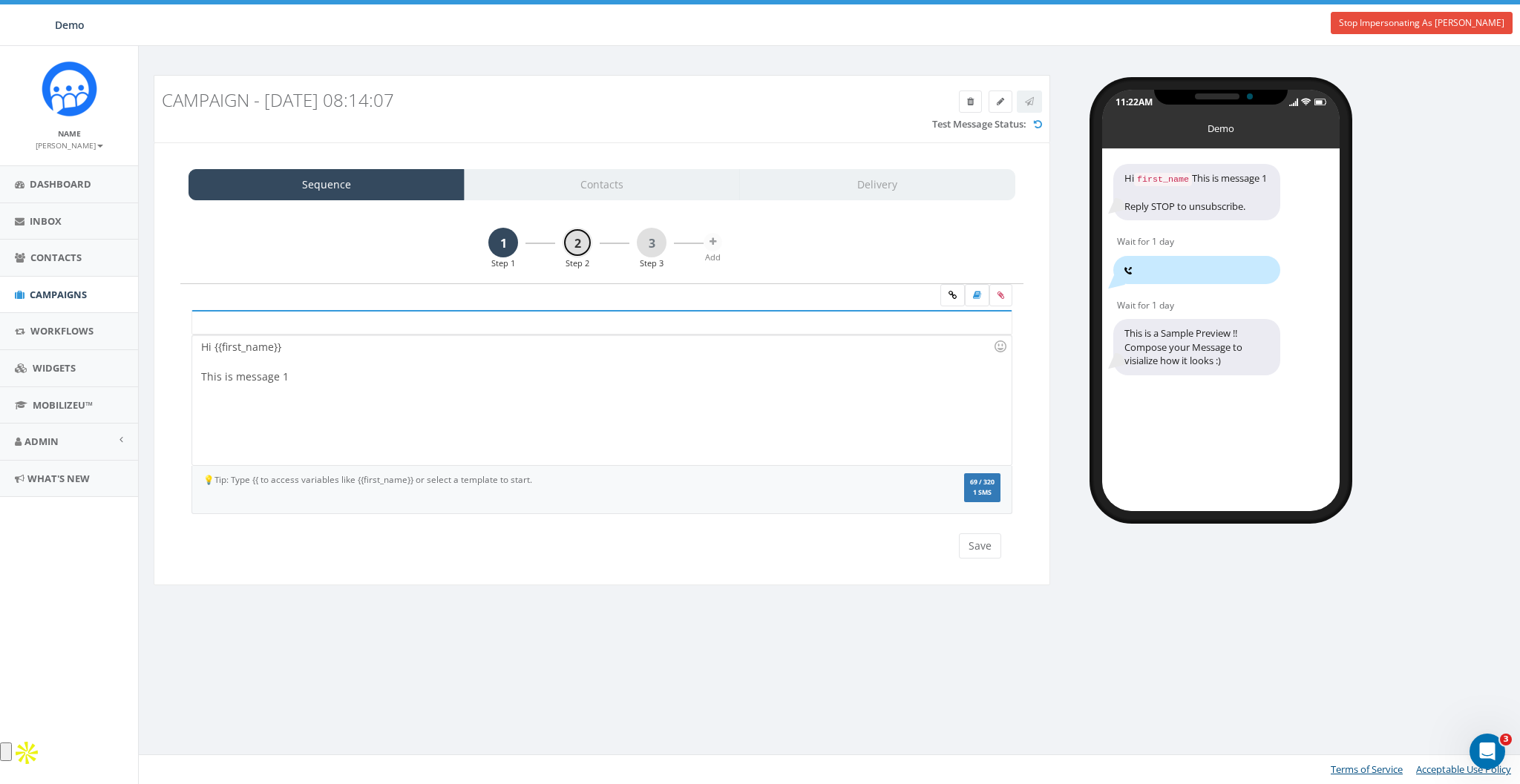
click at [580, 239] on link "2" at bounding box center [577, 242] width 30 height 30
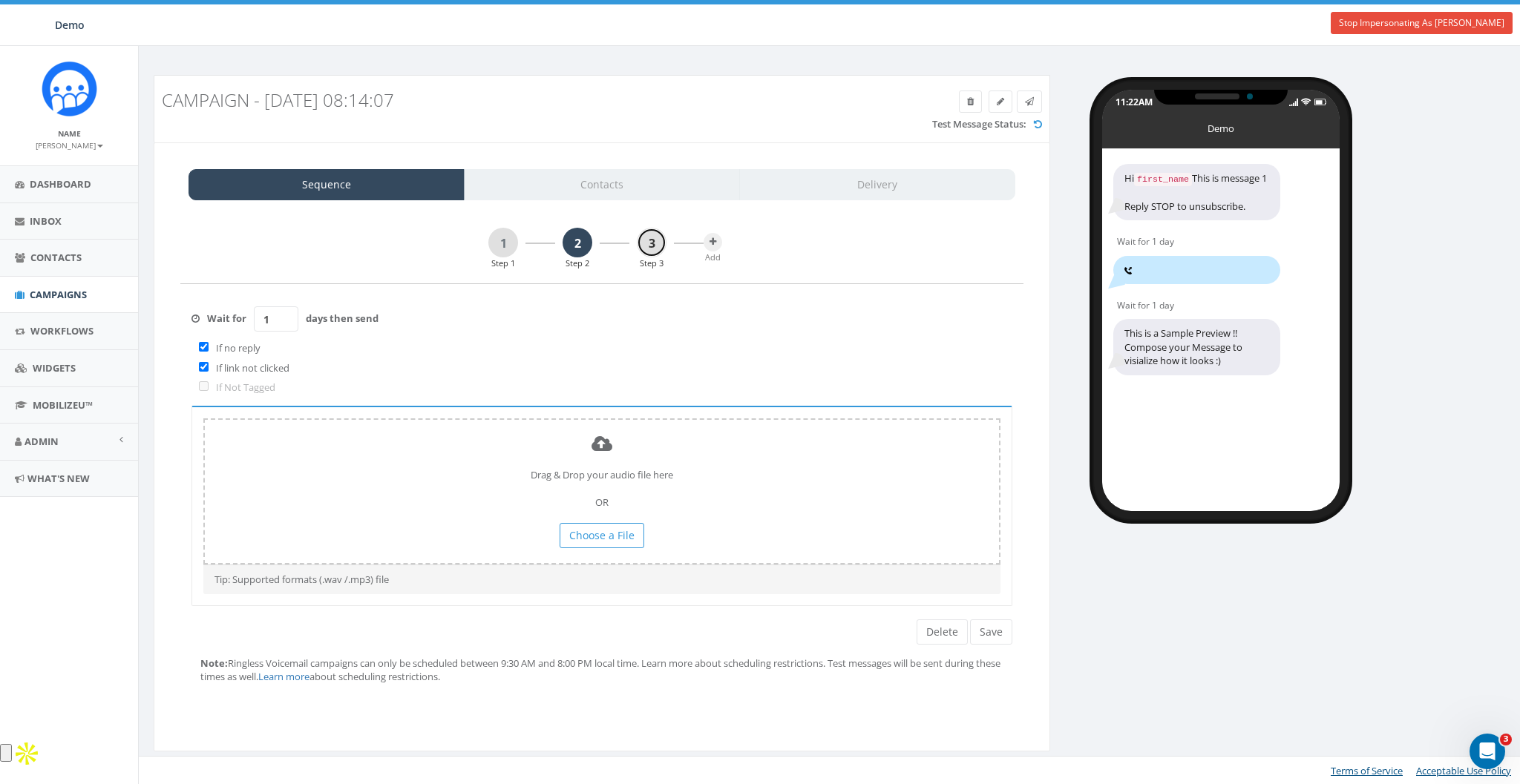
click at [657, 242] on link "3" at bounding box center [651, 242] width 30 height 30
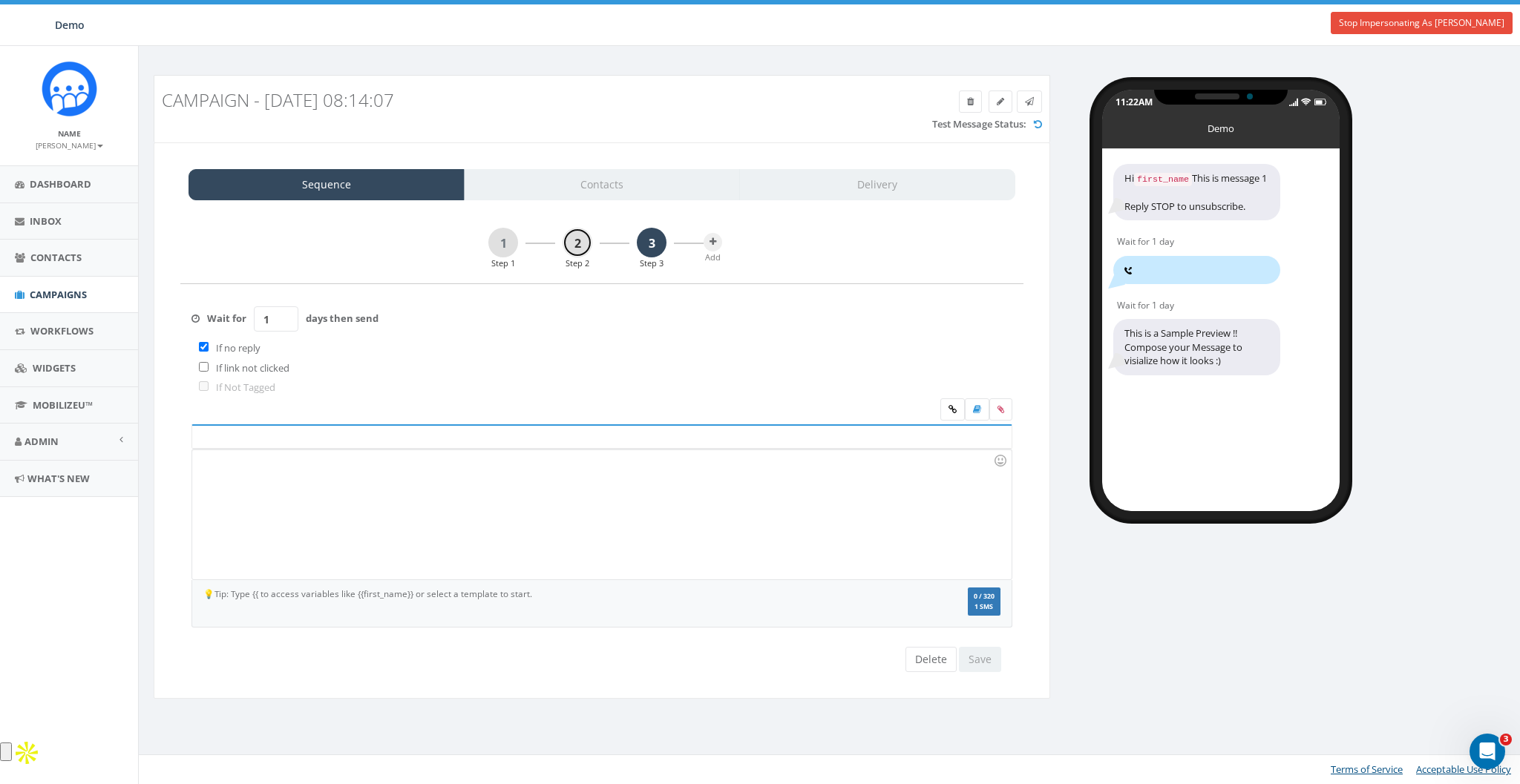
click at [585, 242] on link "2" at bounding box center [577, 242] width 30 height 30
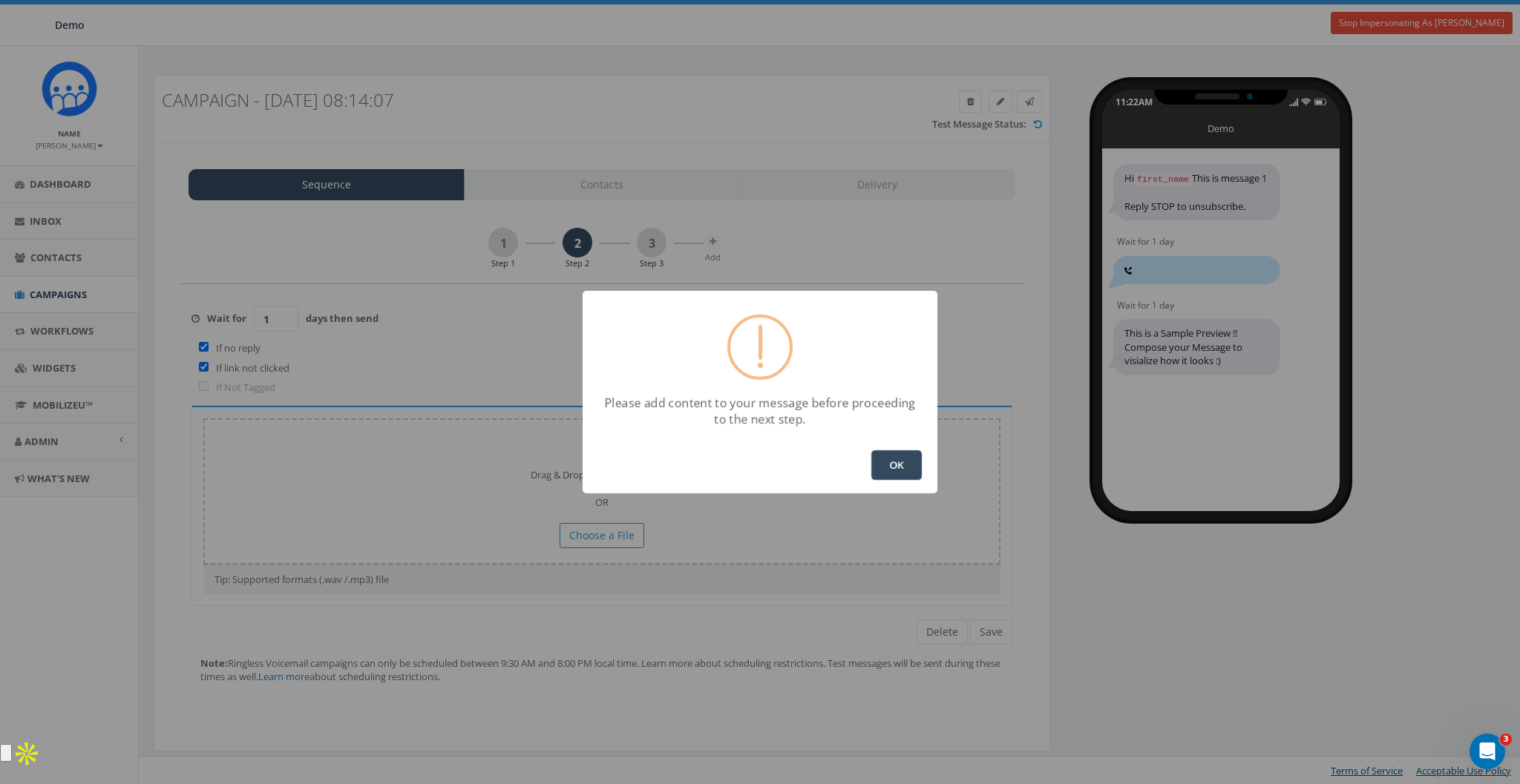
click at [890, 464] on button "OK" at bounding box center [896, 465] width 51 height 30
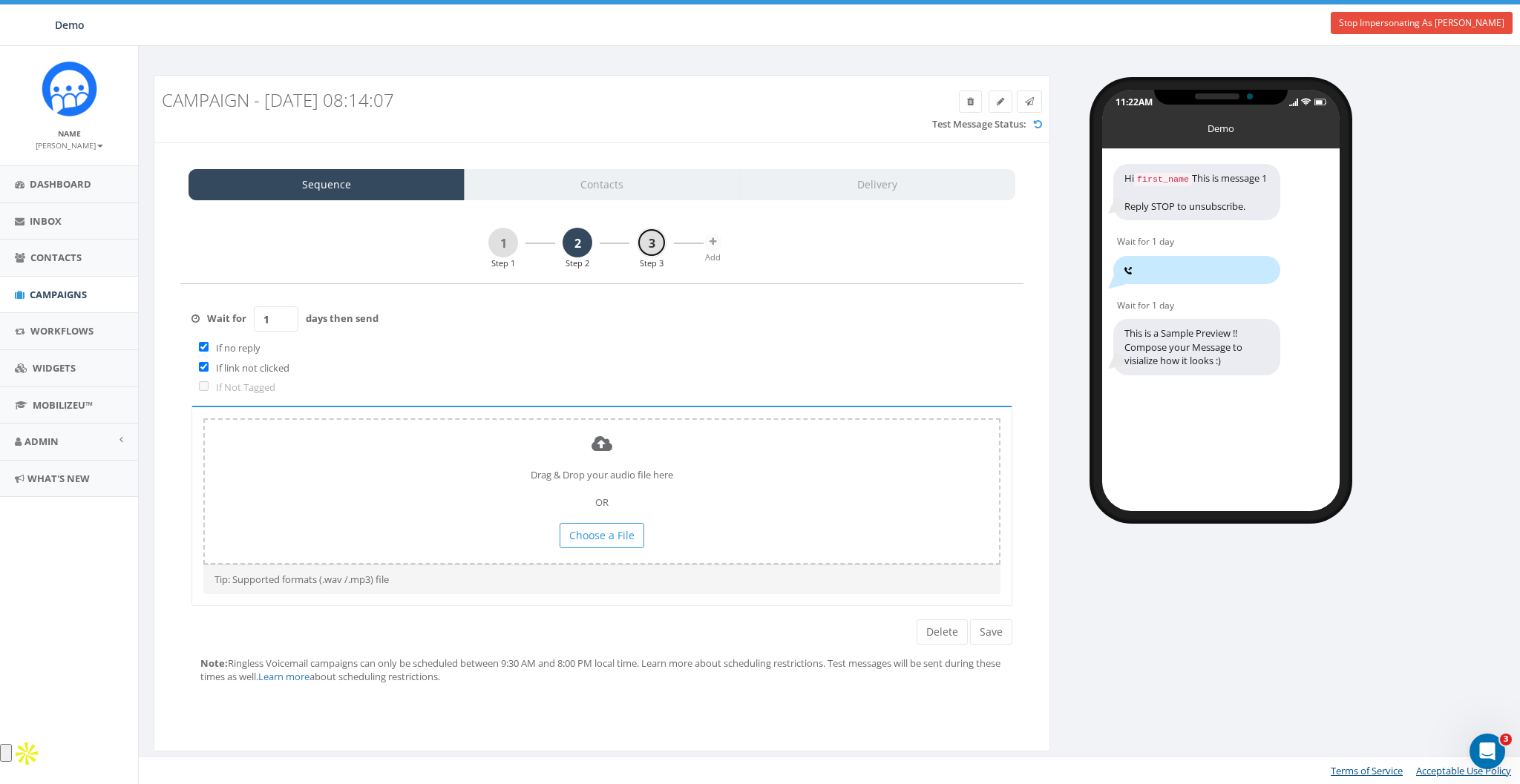
click at [655, 243] on link "3" at bounding box center [651, 242] width 30 height 30
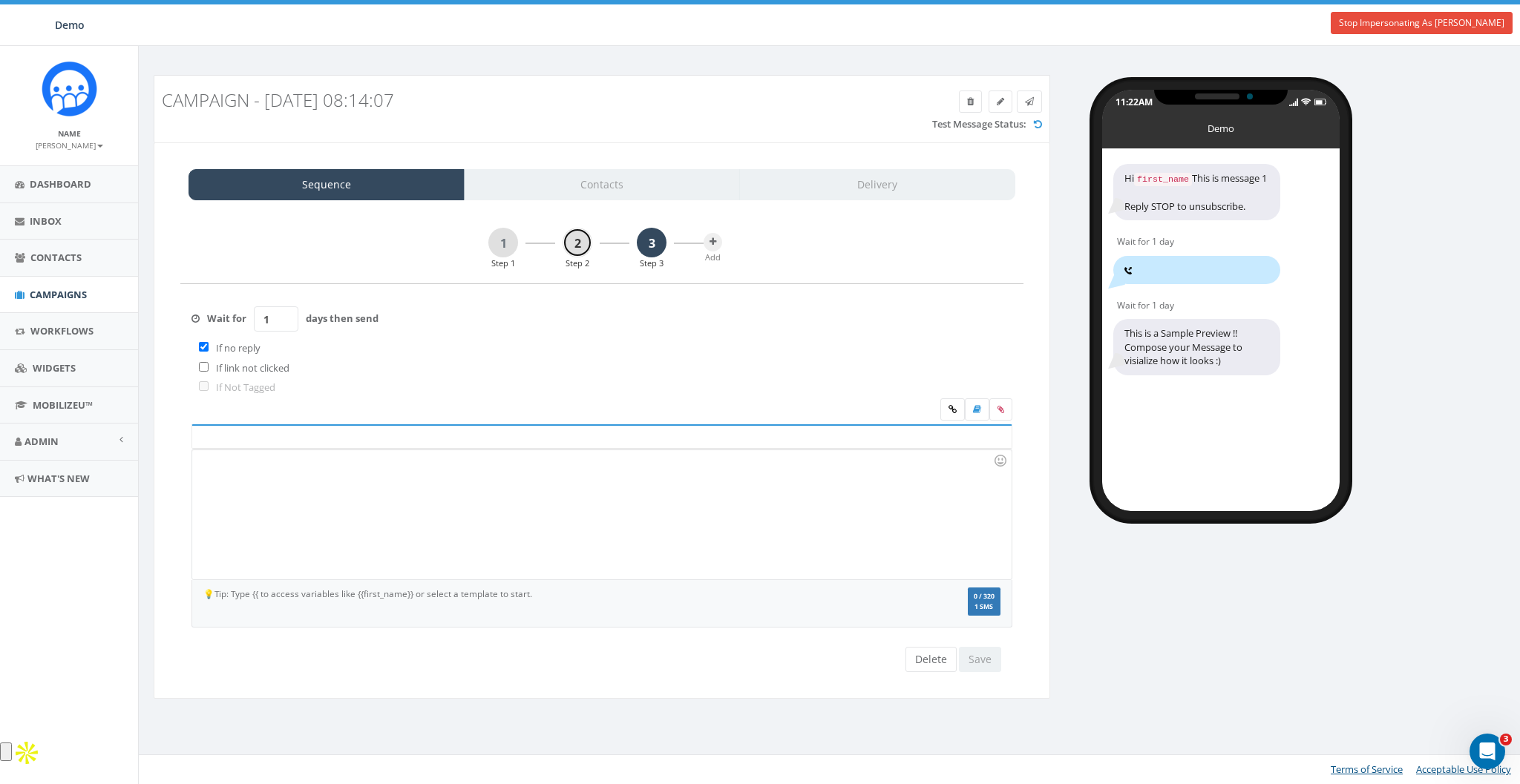
click at [582, 239] on link "2" at bounding box center [577, 242] width 30 height 30
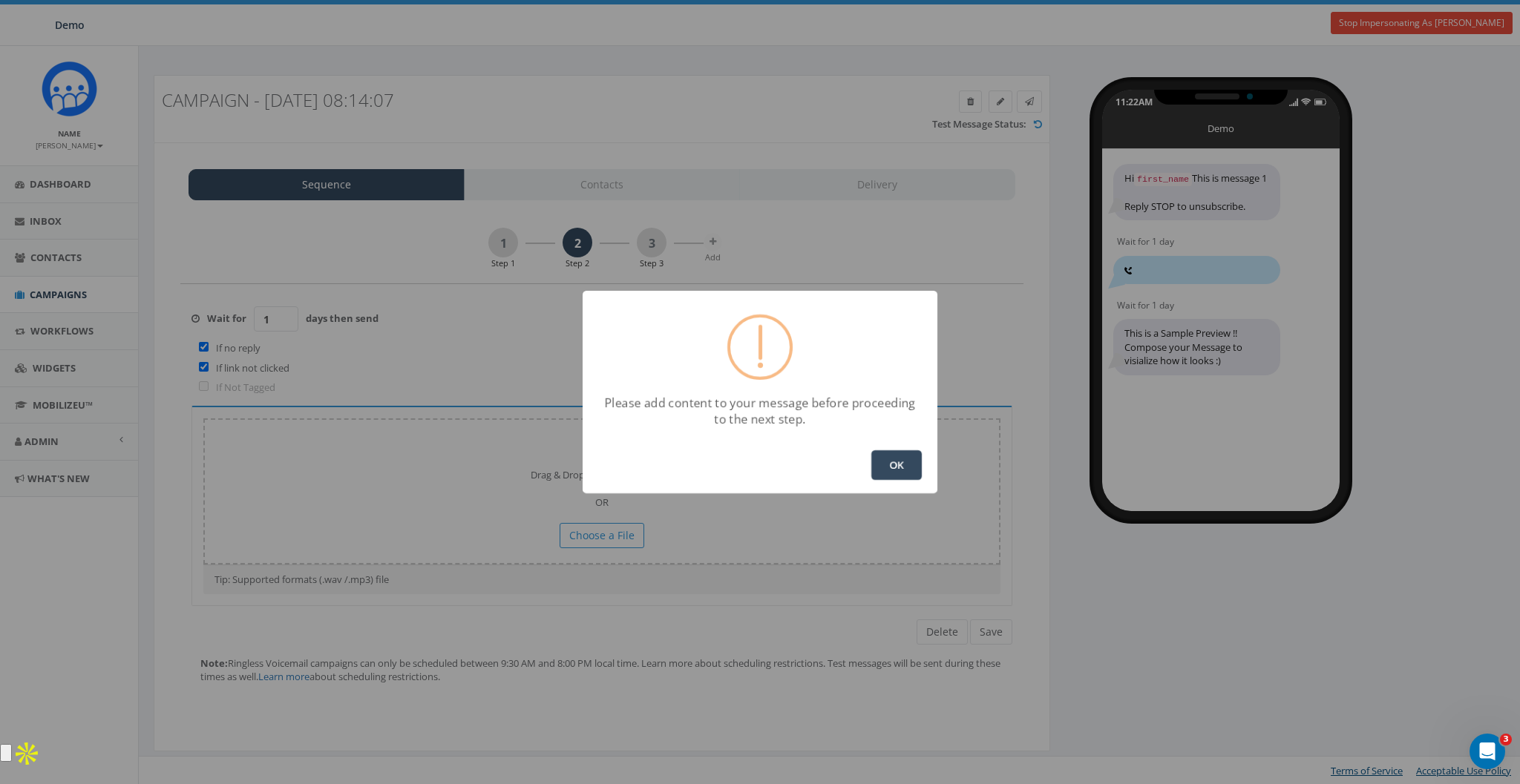
click at [912, 474] on button "OK" at bounding box center [896, 465] width 51 height 30
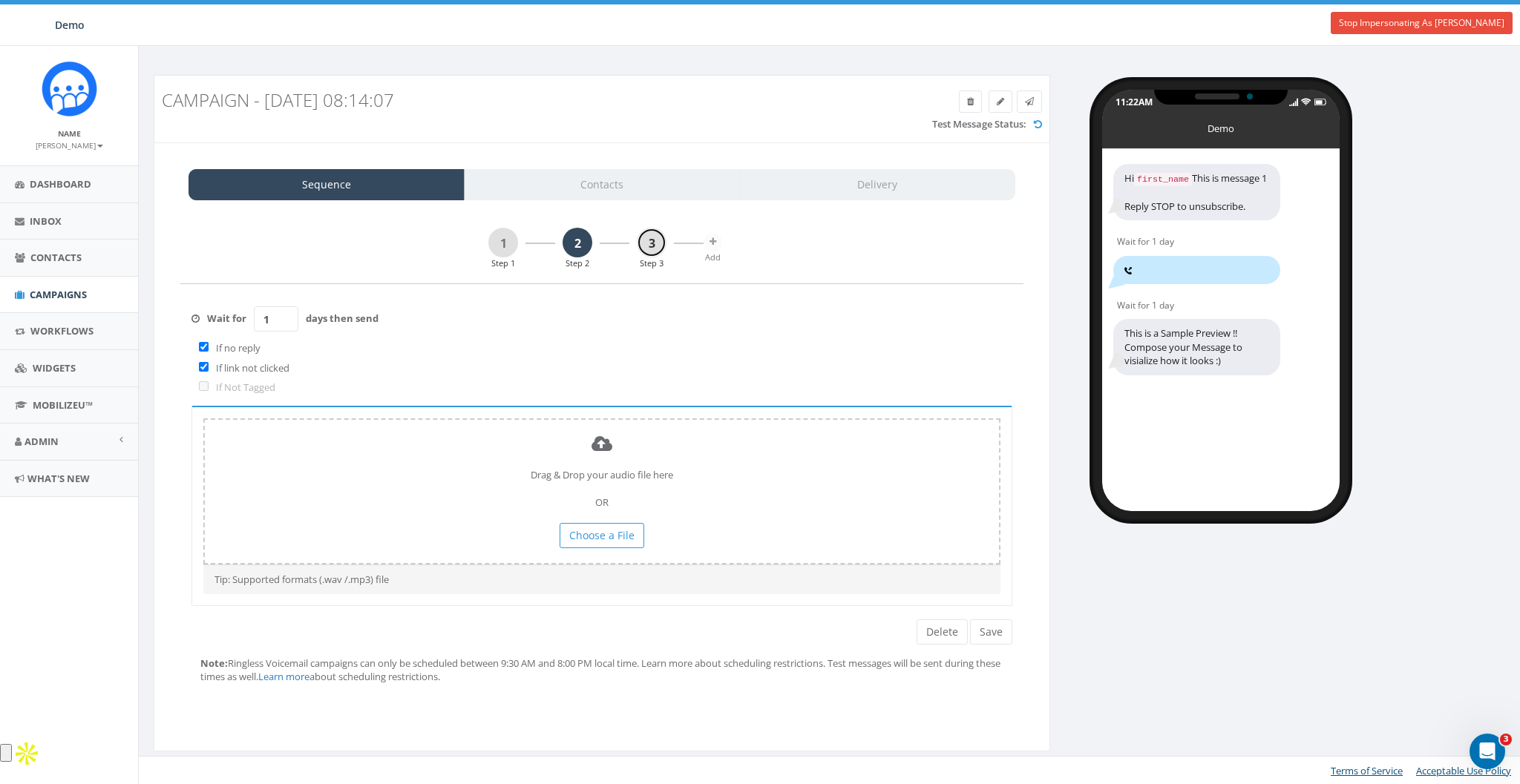
click at [660, 252] on link "3" at bounding box center [651, 242] width 30 height 30
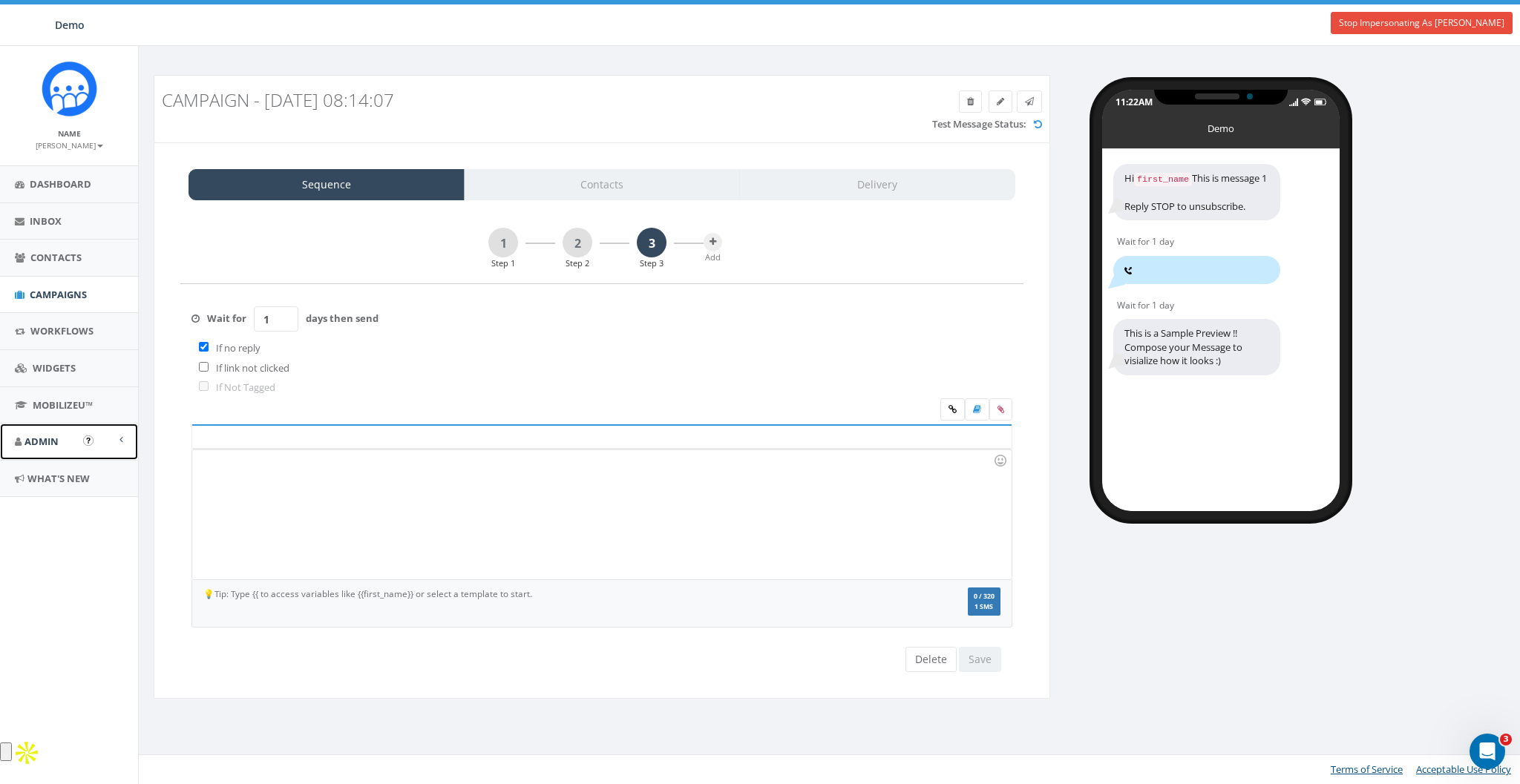
click at [52, 435] on span "Admin" at bounding box center [42, 442] width 34 height 14
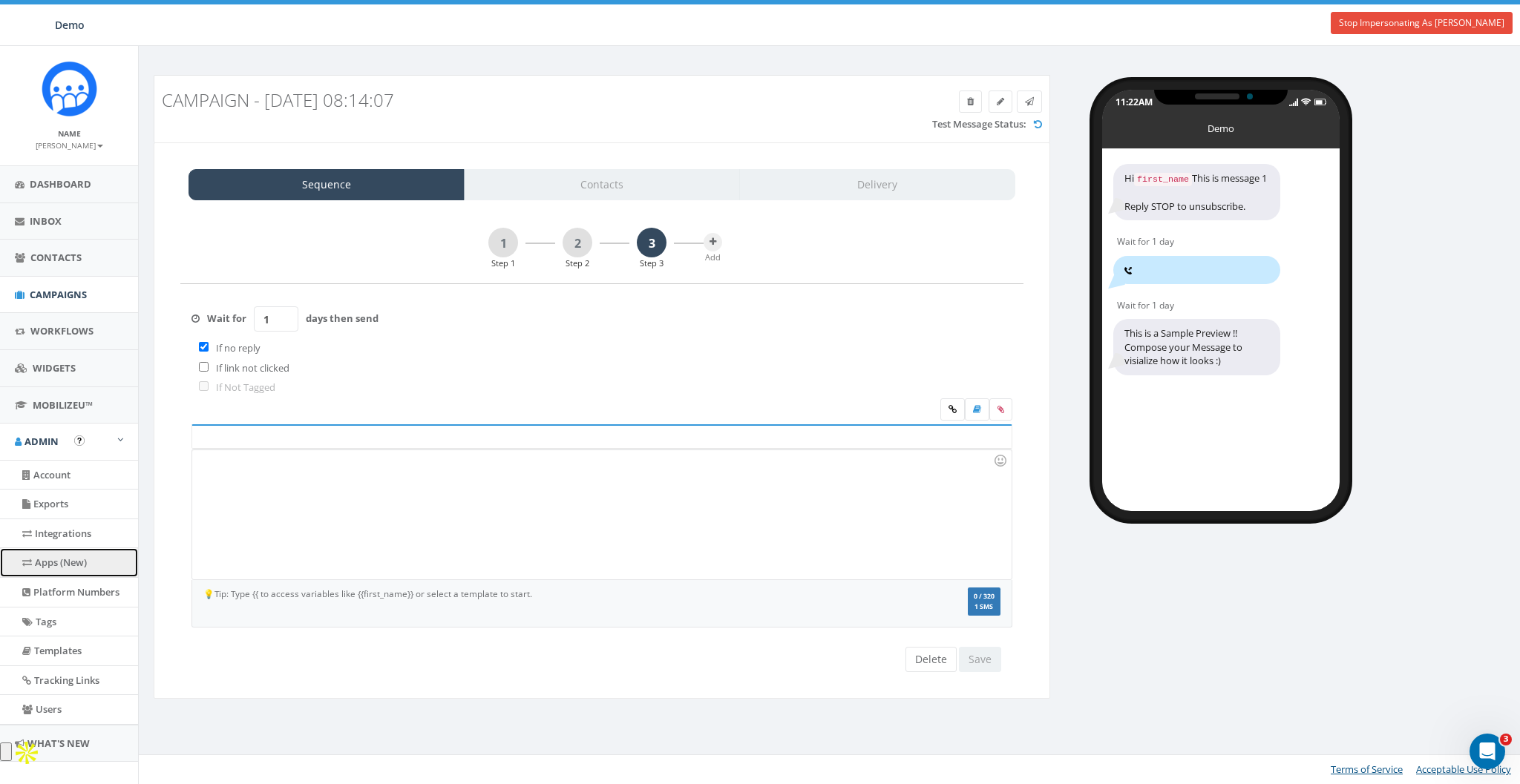
click at [85, 566] on link "Apps (New)" at bounding box center [69, 563] width 138 height 29
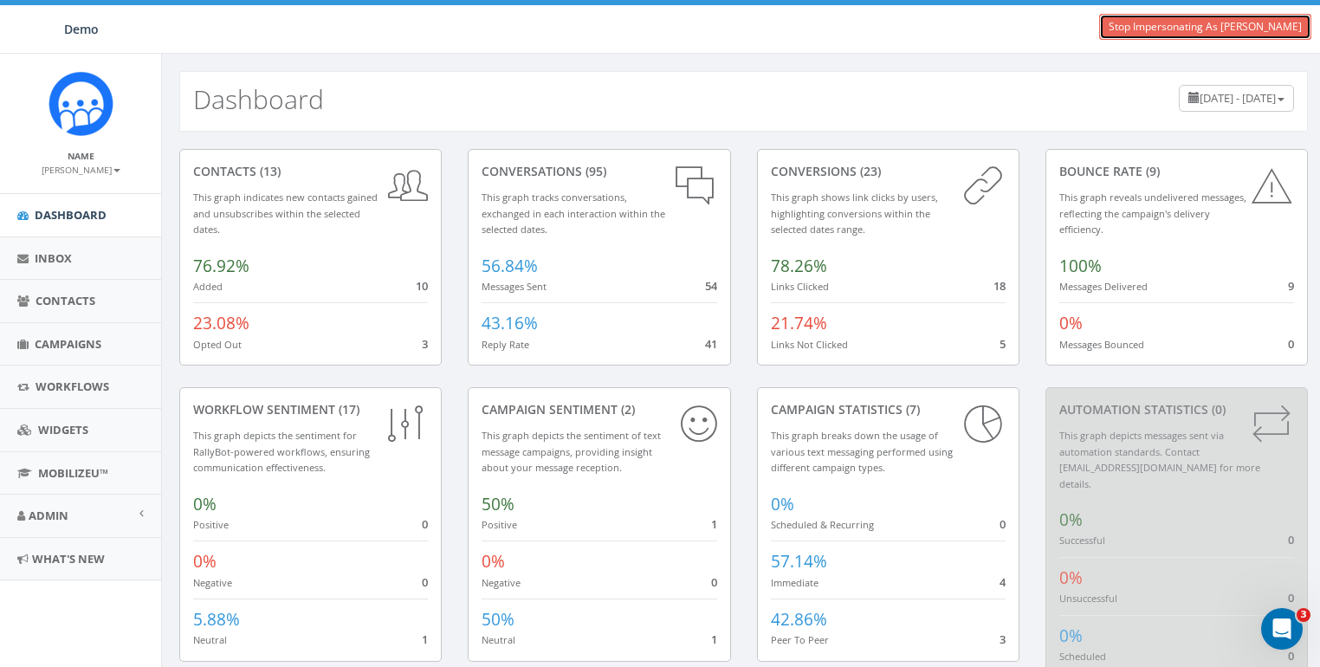
click at [1184, 27] on link "Stop Impersonating As [PERSON_NAME]" at bounding box center [1205, 27] width 212 height 26
